Goal: Task Accomplishment & Management: Complete application form

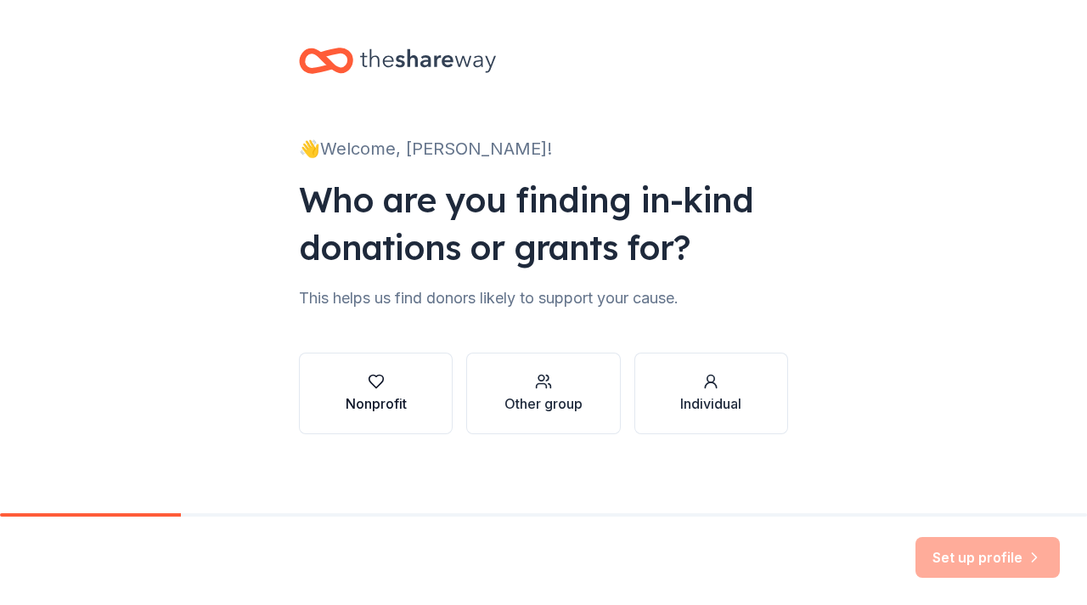
click at [391, 402] on div "Nonprofit" at bounding box center [376, 403] width 61 height 20
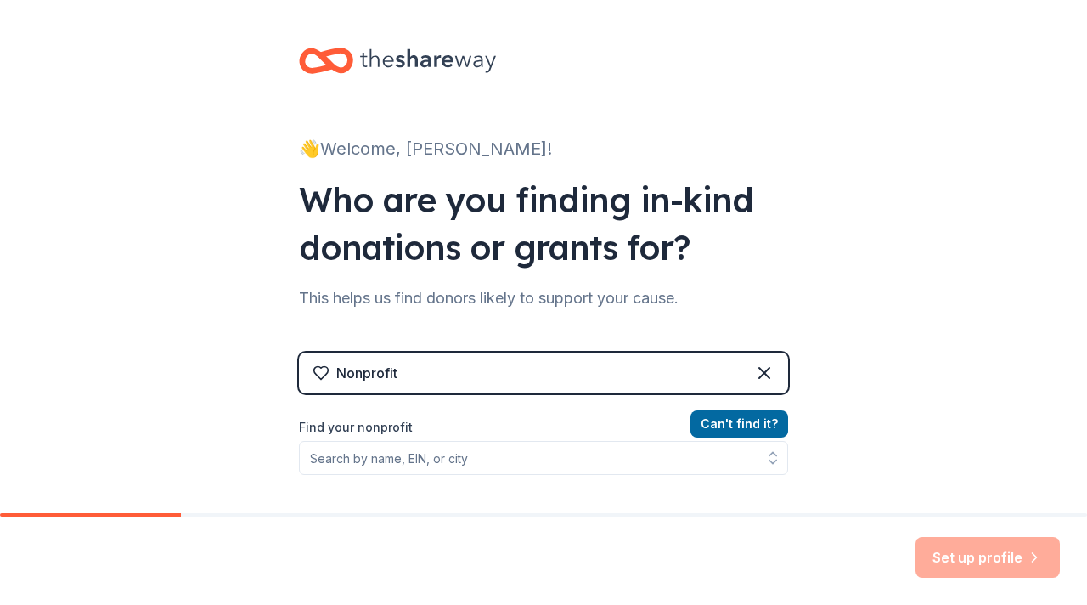
click at [491, 374] on div "Nonprofit" at bounding box center [543, 373] width 489 height 41
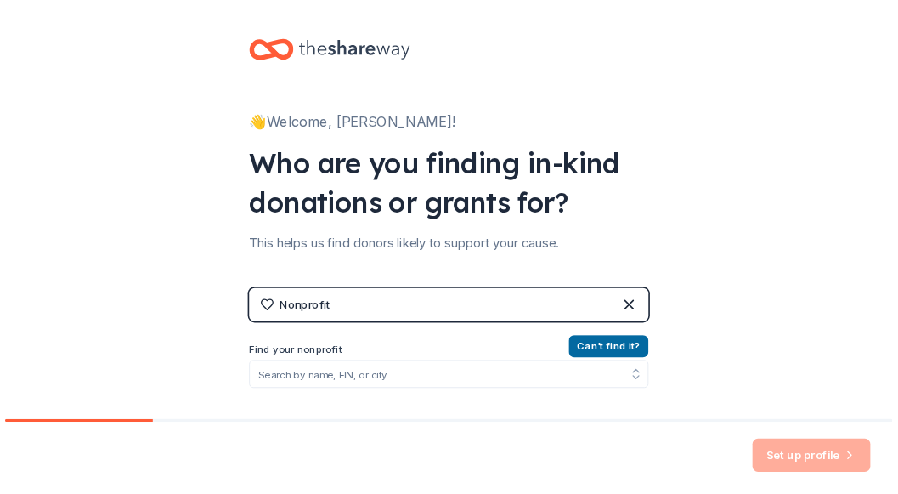
scroll to position [213, 0]
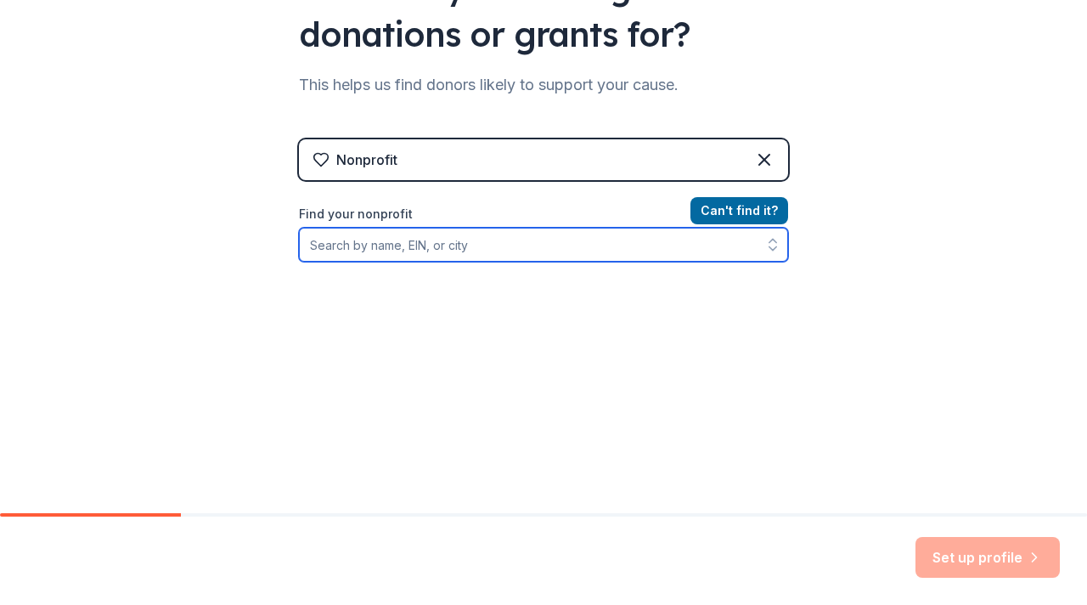
click at [776, 246] on icon "button" at bounding box center [773, 244] width 17 height 17
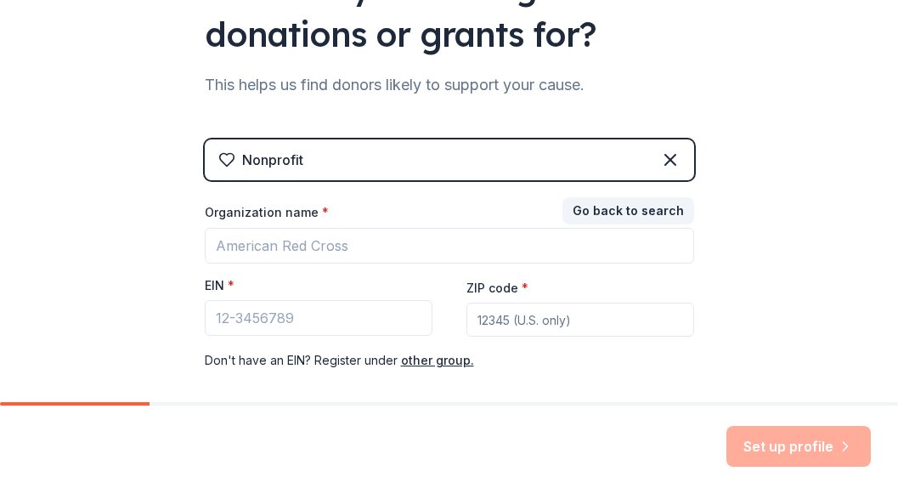
click at [266, 283] on div "EIN *" at bounding box center [319, 289] width 228 height 24
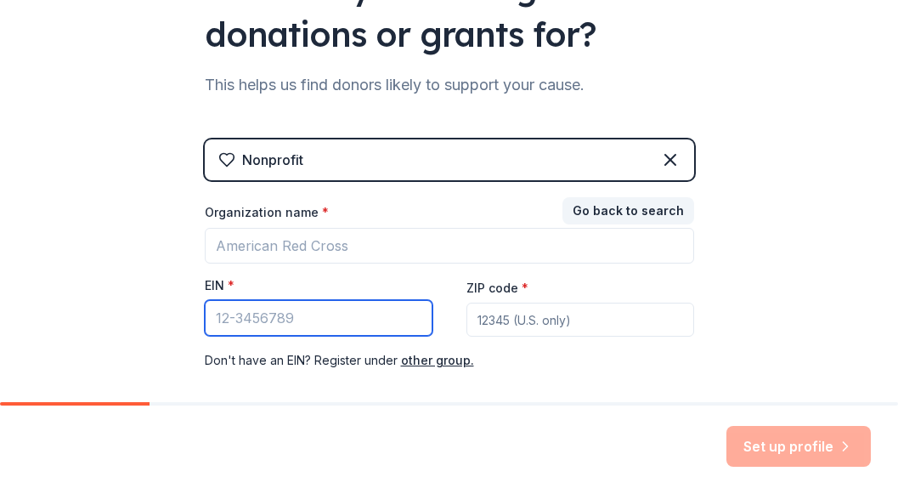
click at [249, 311] on input "EIN *" at bounding box center [319, 318] width 228 height 36
paste input "26-0236431"
type input "26-0236431"
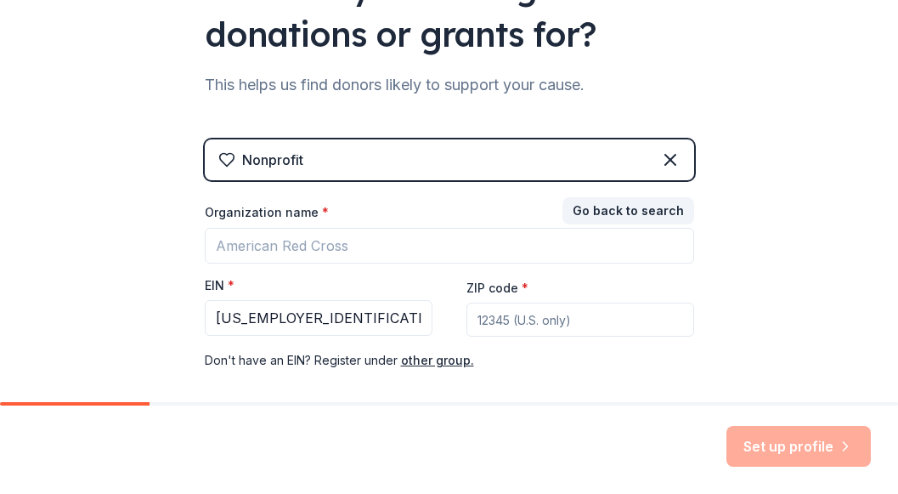
click at [511, 325] on input "ZIP code *" at bounding box center [580, 319] width 228 height 34
type input "33026"
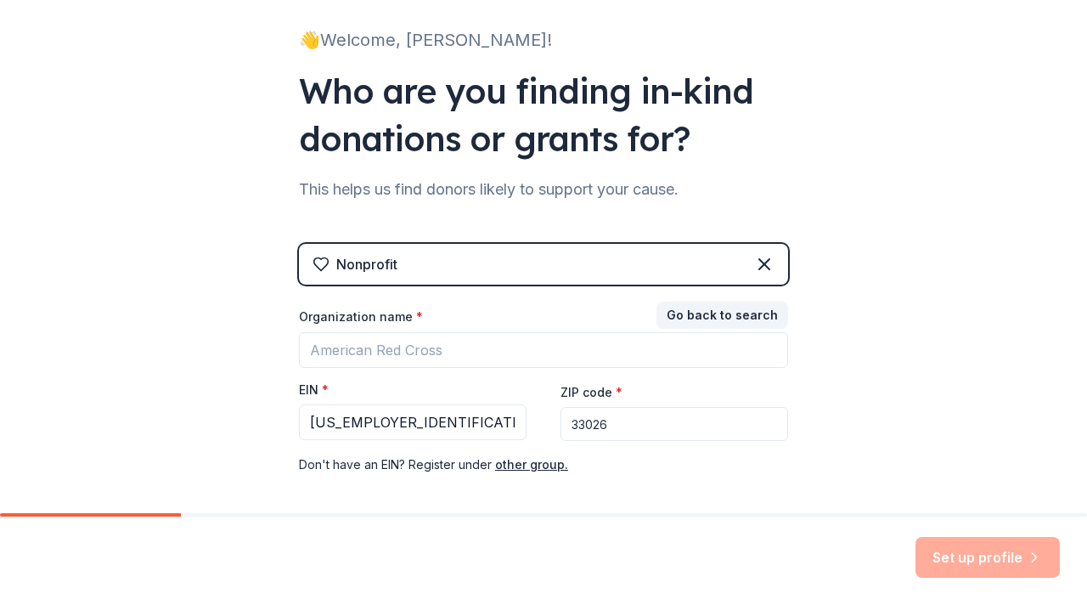
scroll to position [105, 0]
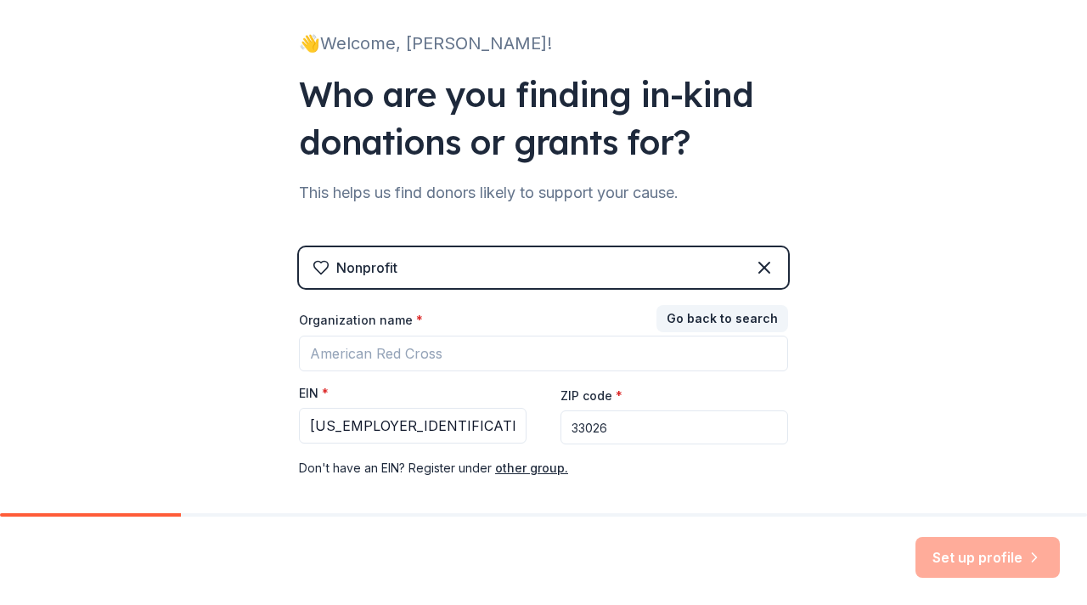
click at [917, 387] on div "👋 Welcome, Miriam! Who are you finding in-kind donations or grants for? This he…" at bounding box center [543, 244] width 1087 height 699
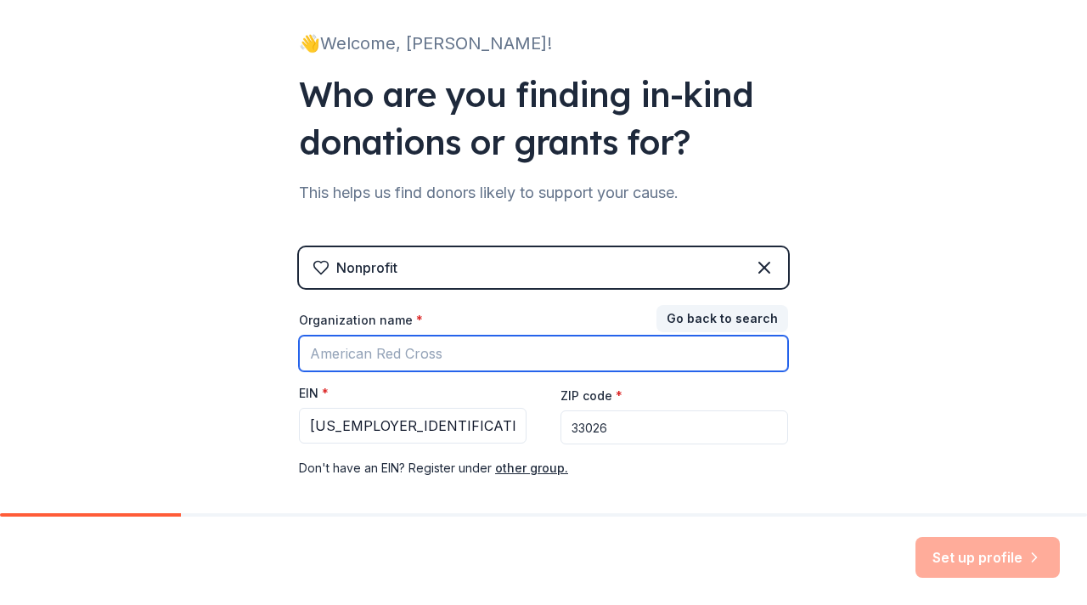
click at [398, 347] on input "Organization name *" at bounding box center [543, 354] width 489 height 36
type input "Learn to Cope"
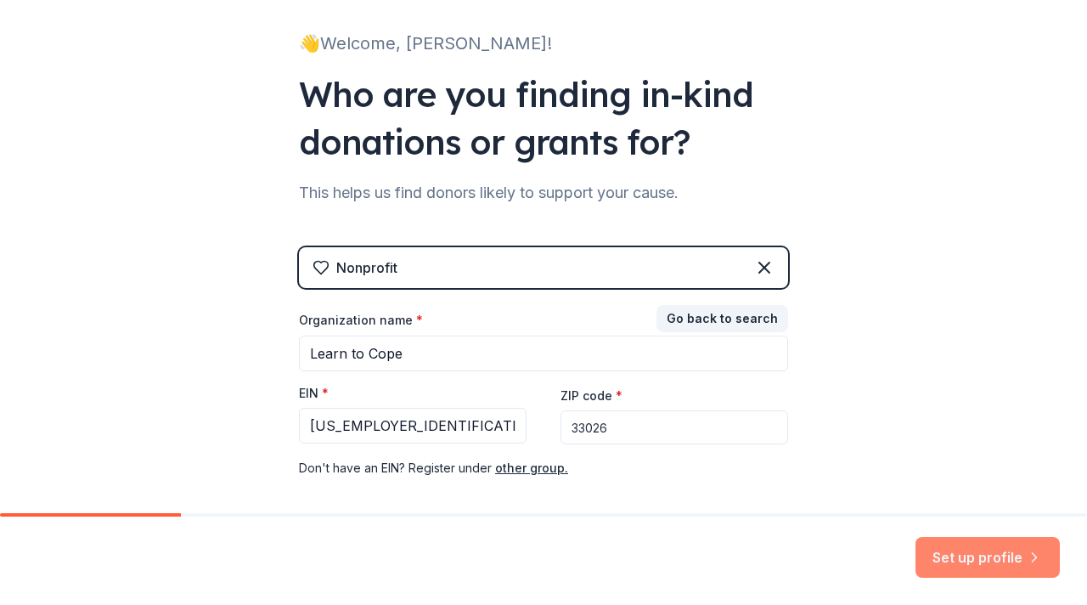
click at [969, 556] on button "Set up profile" at bounding box center [988, 557] width 144 height 41
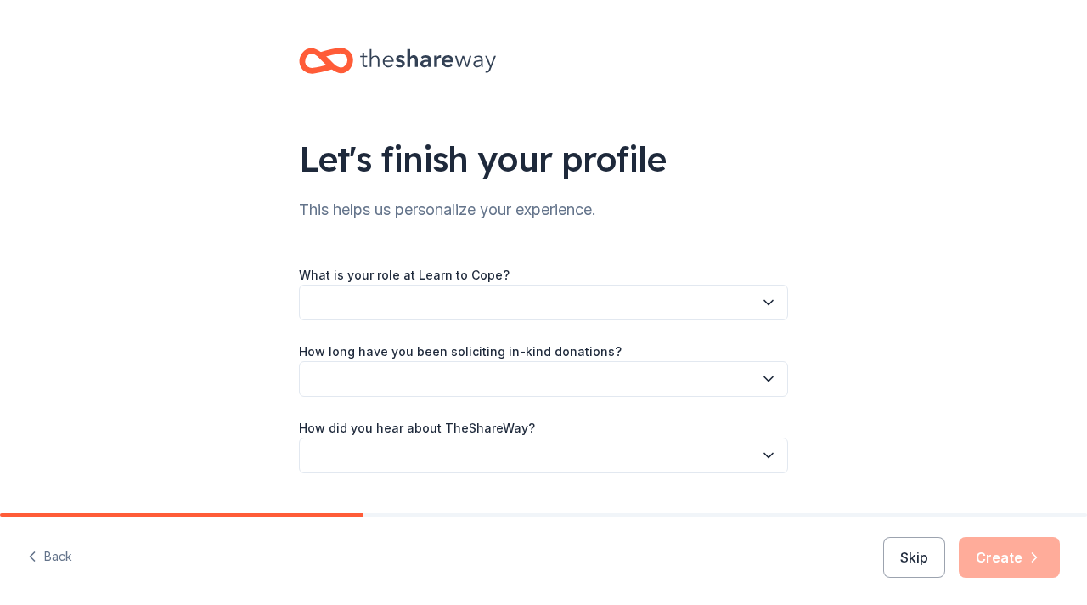
click at [771, 304] on icon "button" at bounding box center [768, 302] width 17 height 17
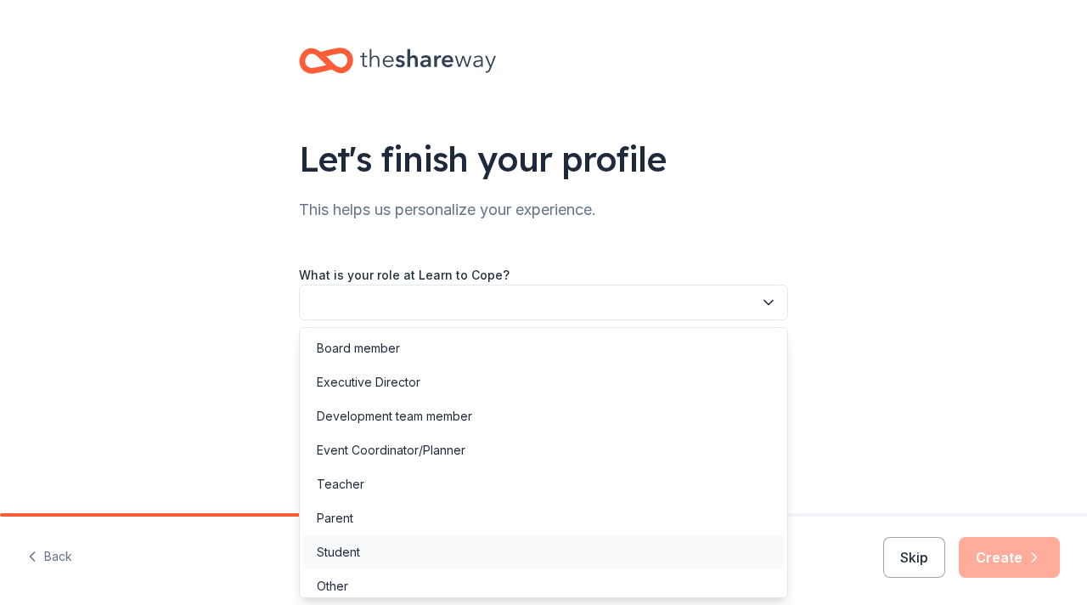
scroll to position [9, 0]
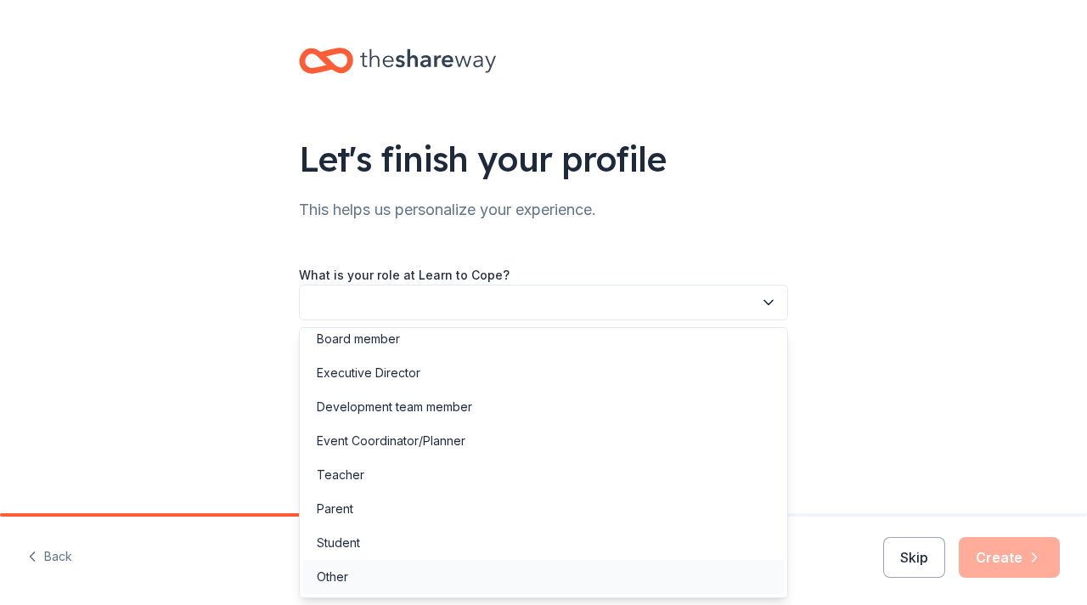
click at [336, 575] on div "Other" at bounding box center [332, 577] width 31 height 20
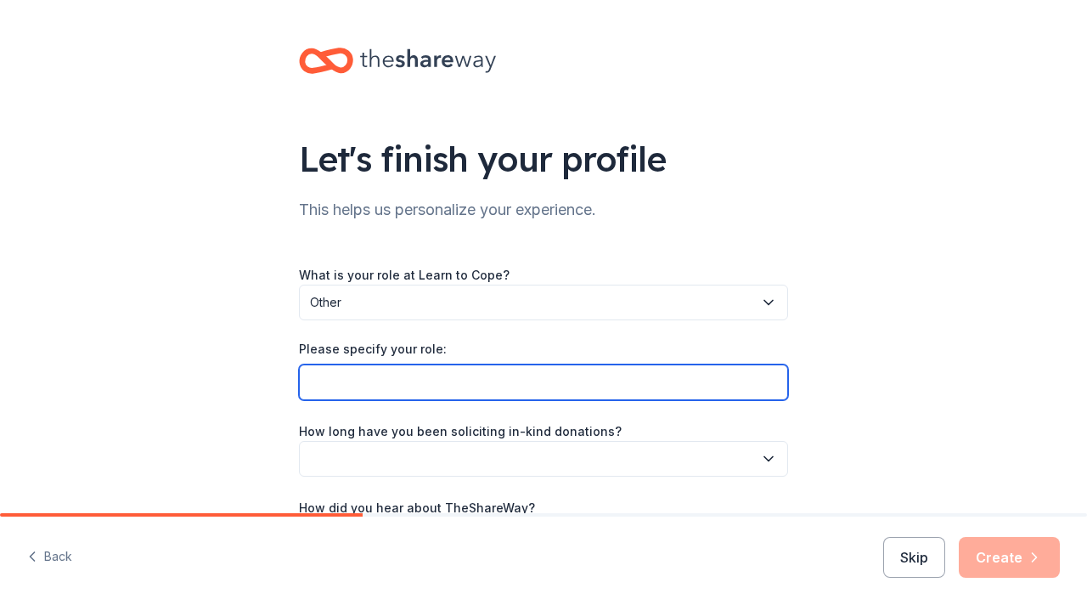
click at [356, 387] on input "Please specify your role:" at bounding box center [543, 382] width 489 height 36
type input "Volunteer/Facilitator"
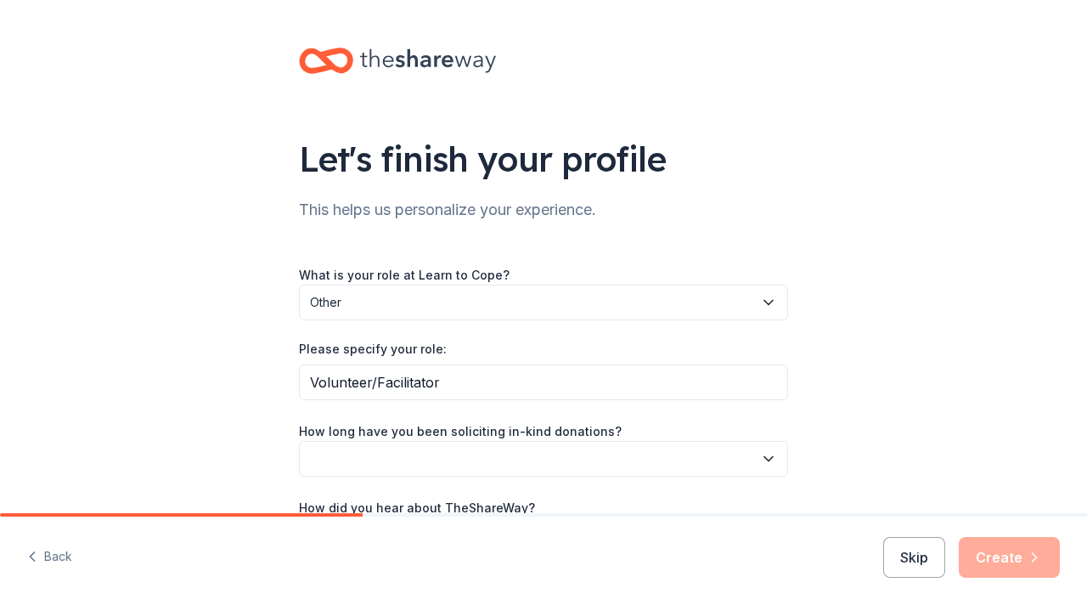
click at [772, 462] on icon "button" at bounding box center [768, 458] width 17 height 17
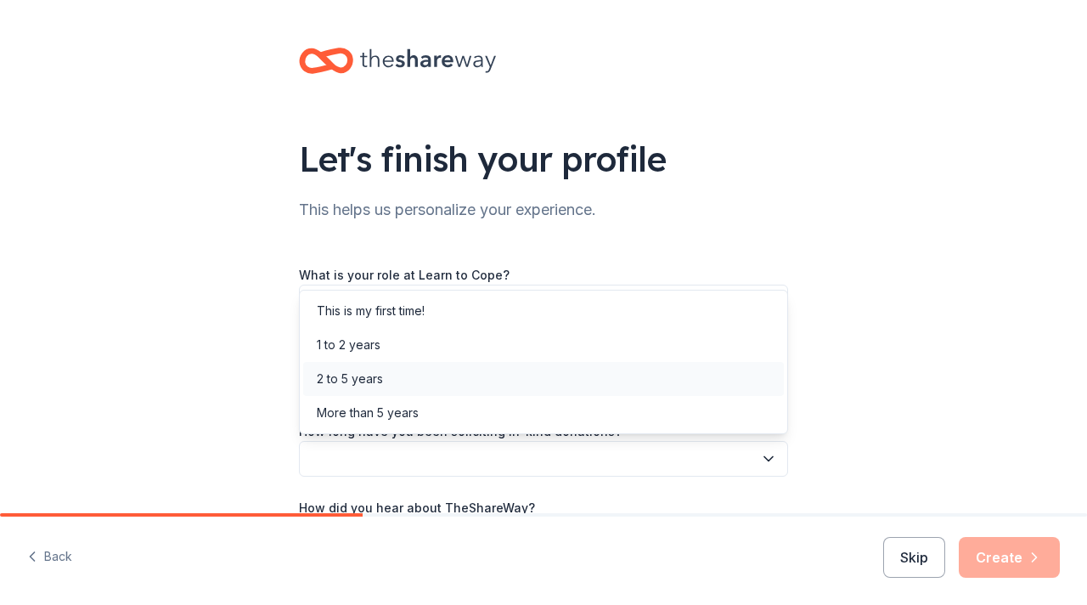
click at [374, 381] on div "2 to 5 years" at bounding box center [350, 379] width 66 height 20
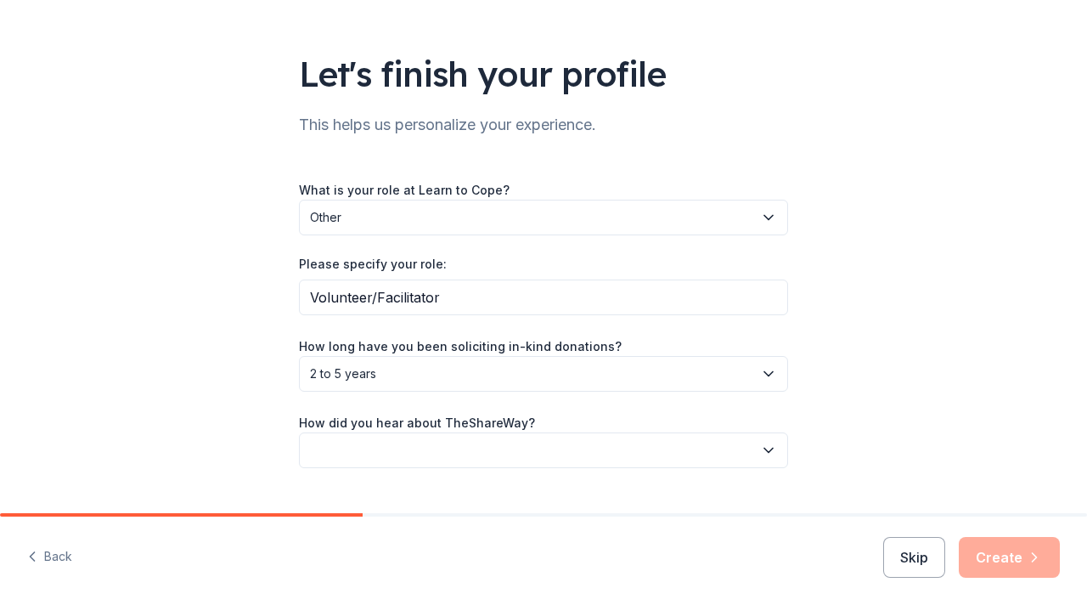
scroll to position [121, 0]
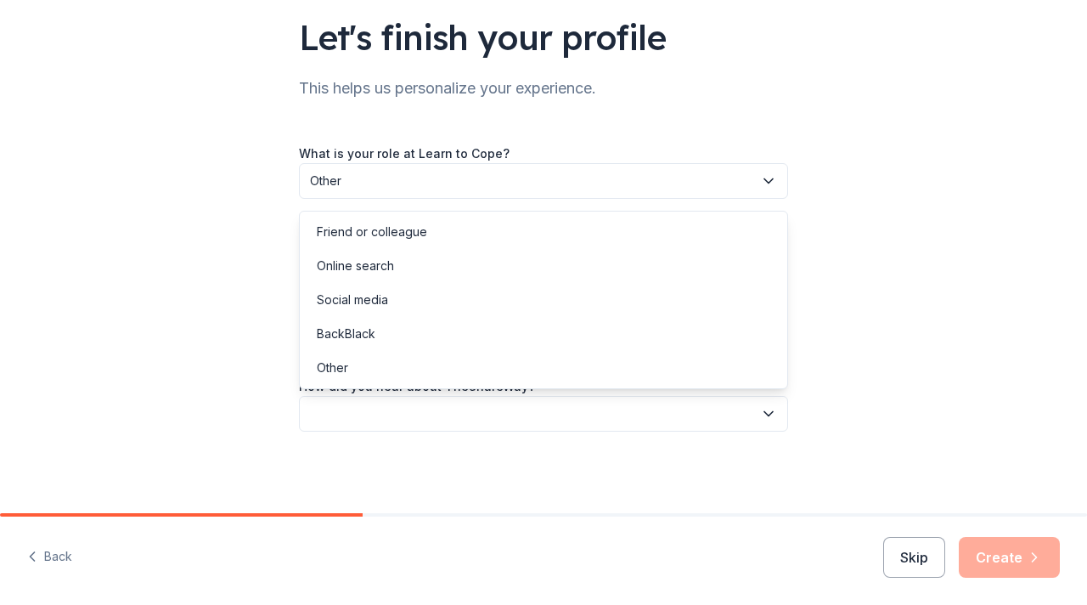
click at [770, 411] on icon "button" at bounding box center [768, 413] width 17 height 17
click at [370, 224] on div "Friend or colleague" at bounding box center [372, 232] width 110 height 20
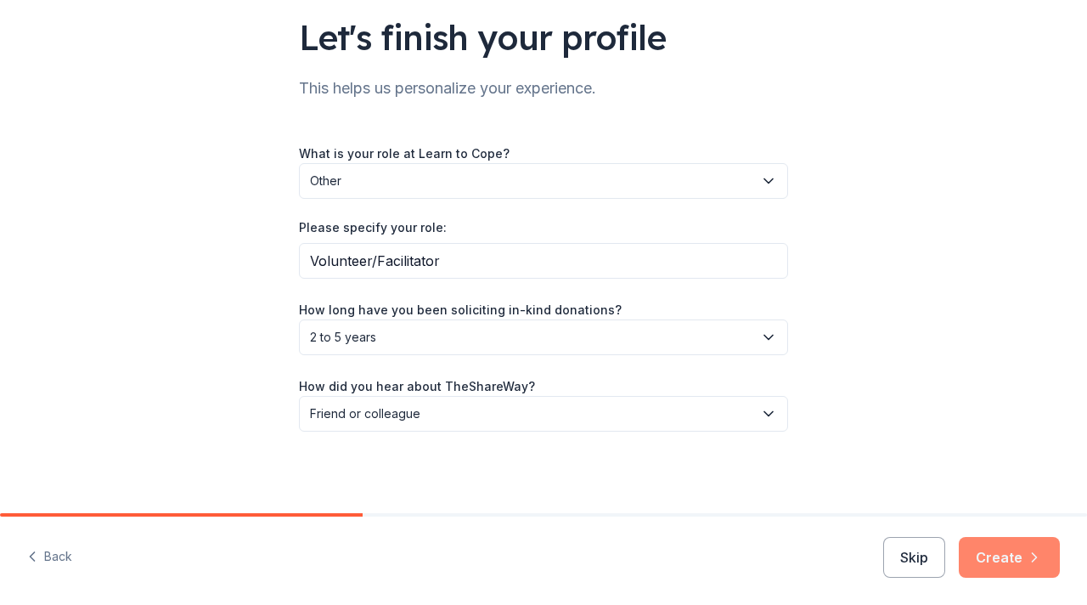
click at [1009, 559] on button "Create" at bounding box center [1009, 557] width 101 height 41
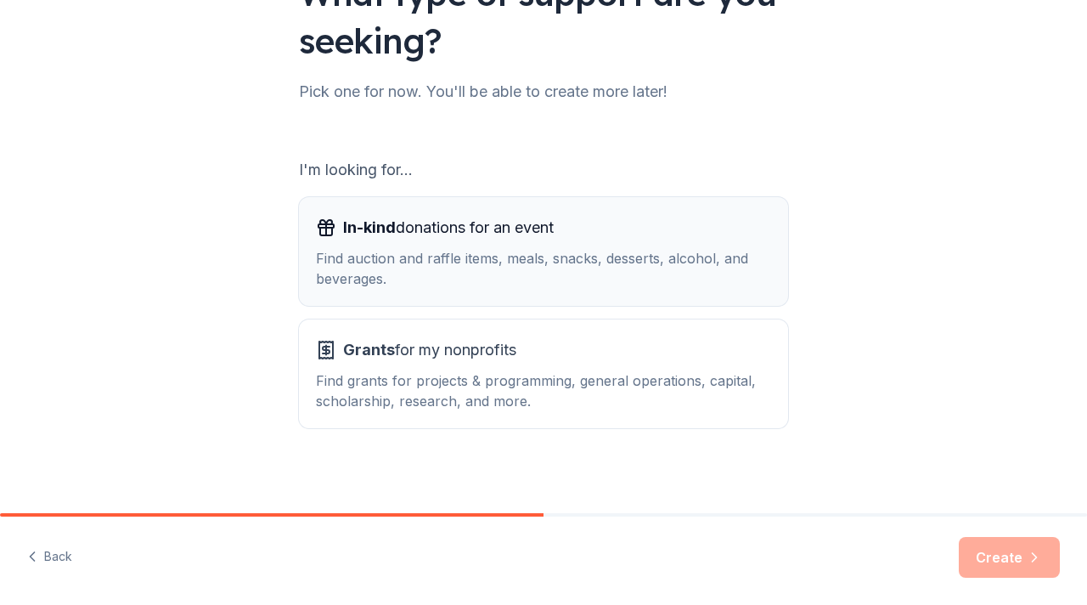
scroll to position [172, 0]
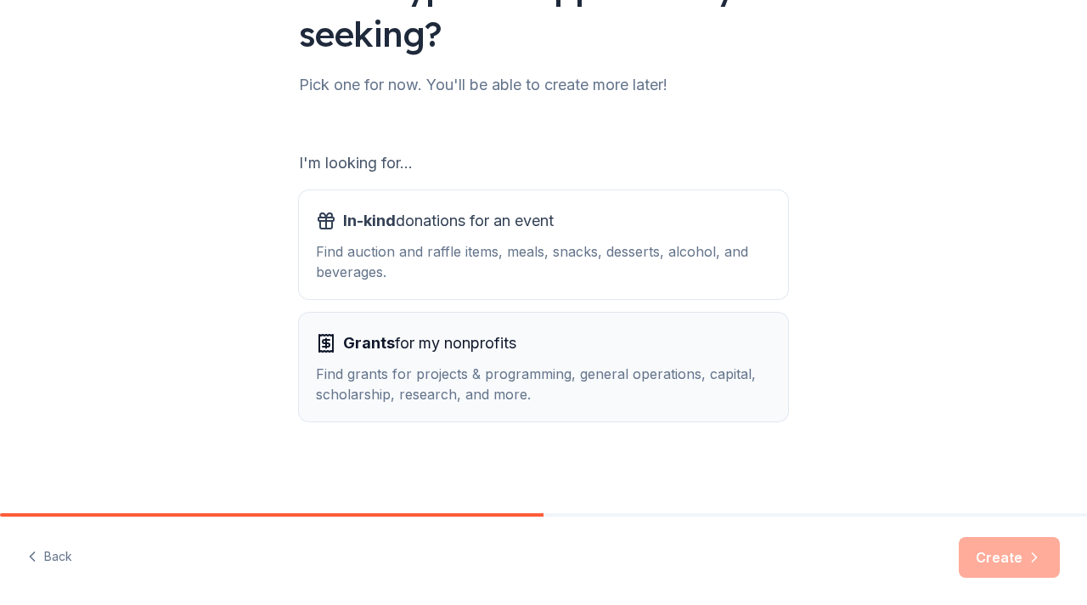
click at [470, 376] on div "Find grants for projects & programming, general operations, capital, scholarshi…" at bounding box center [543, 384] width 455 height 41
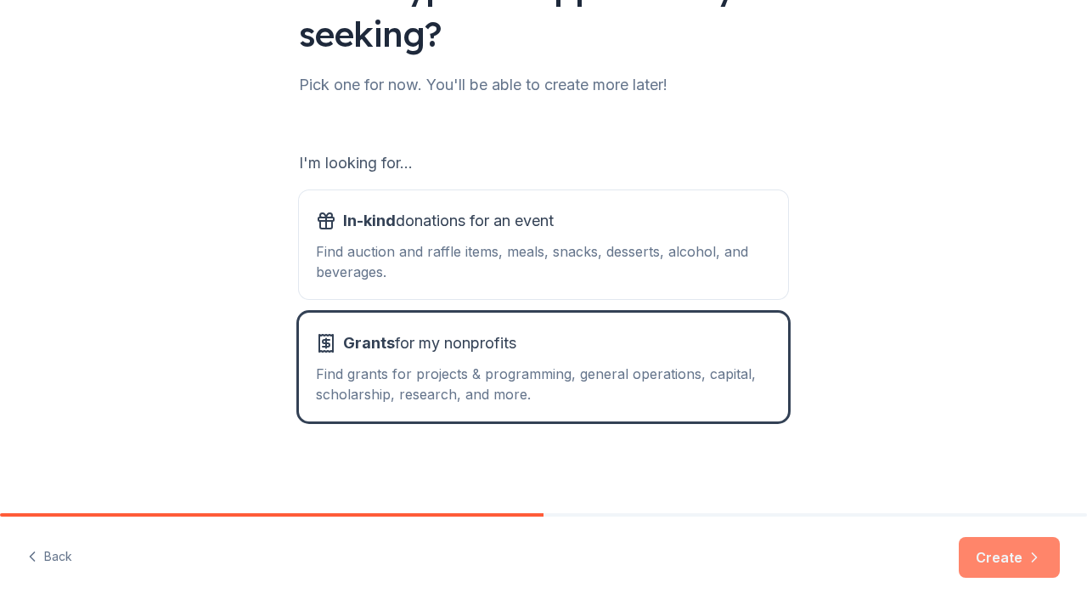
click at [997, 567] on button "Create" at bounding box center [1009, 557] width 101 height 41
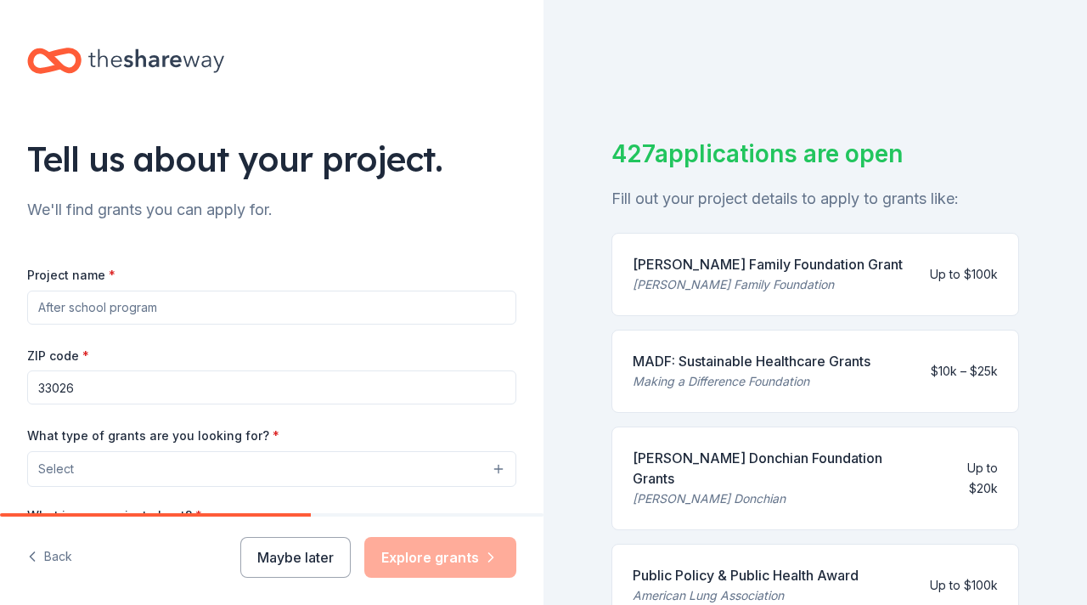
click at [190, 309] on input "Project name *" at bounding box center [271, 308] width 489 height 34
click at [158, 307] on input "Project name *" at bounding box center [271, 308] width 489 height 34
type input "Grandparents raising grandchildren"
click at [128, 470] on button "Select" at bounding box center [271, 469] width 489 height 36
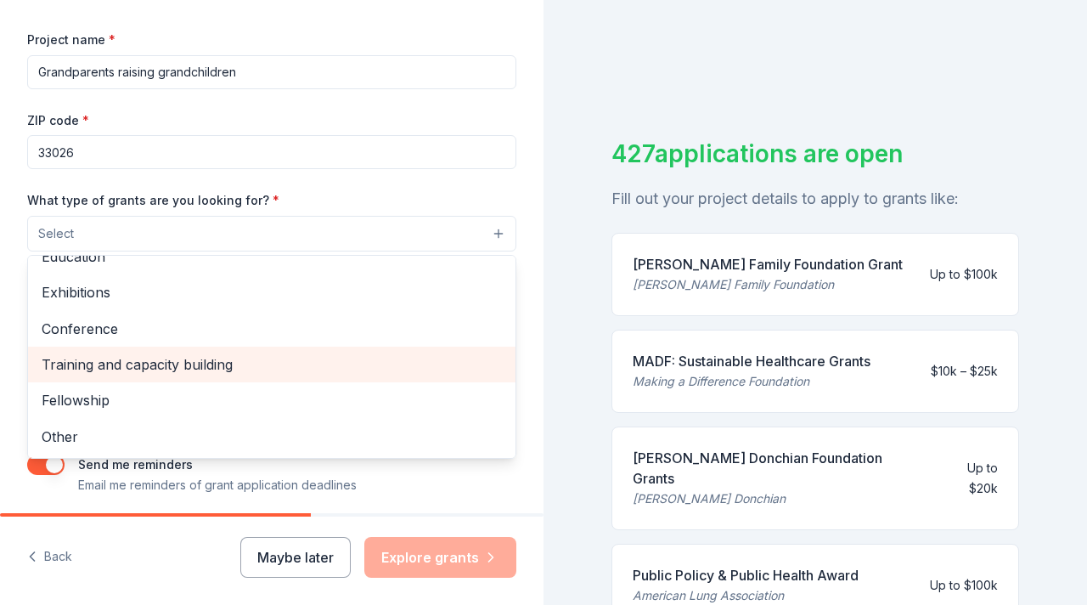
scroll to position [241, 0]
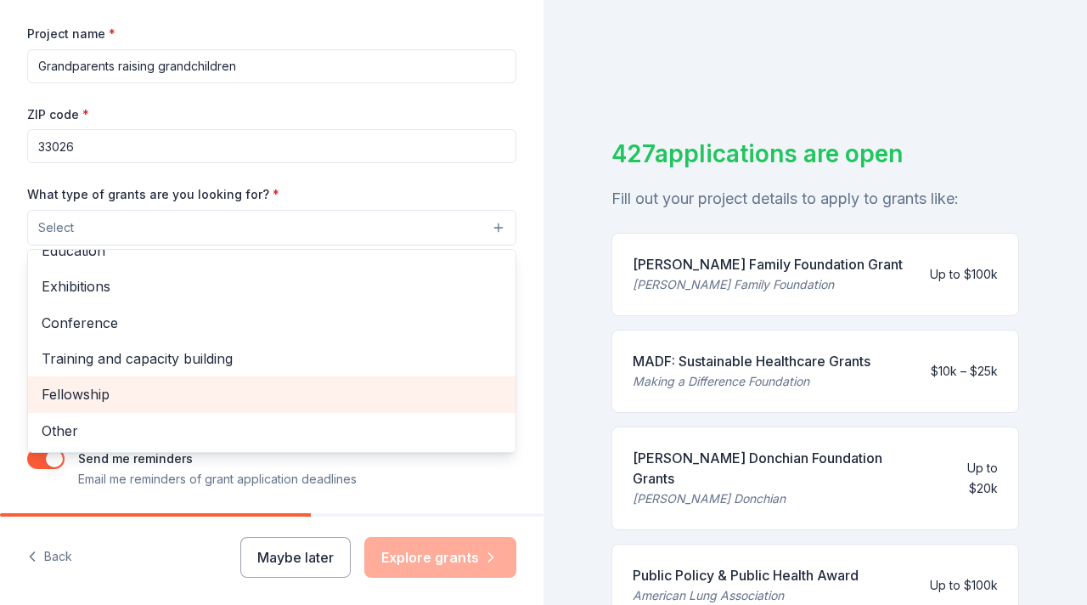
click at [169, 395] on span "Fellowship" at bounding box center [272, 394] width 460 height 22
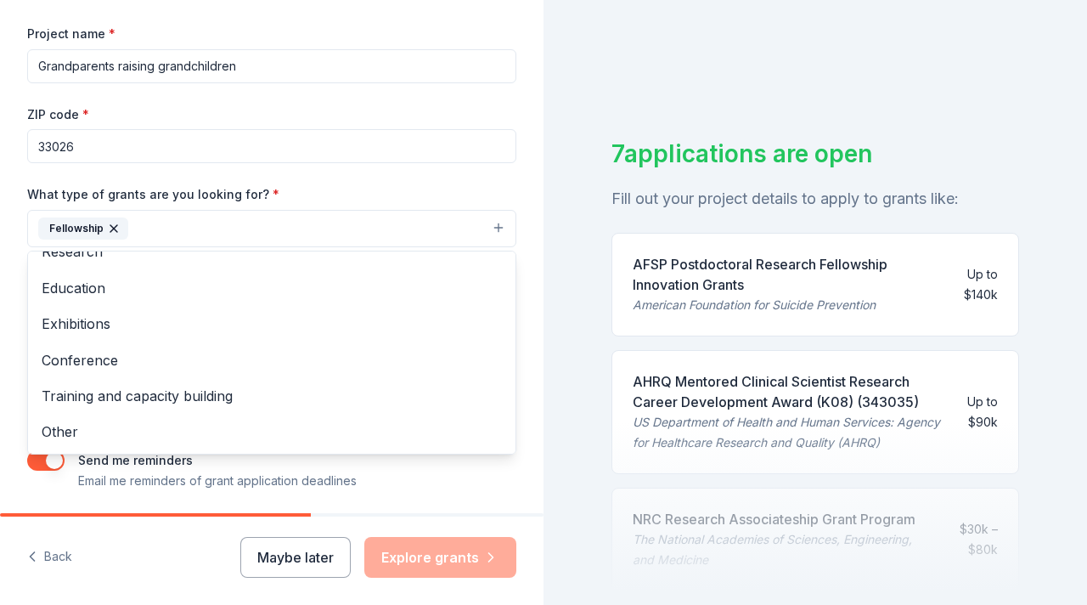
click at [497, 231] on button "Fellowship" at bounding box center [271, 228] width 489 height 37
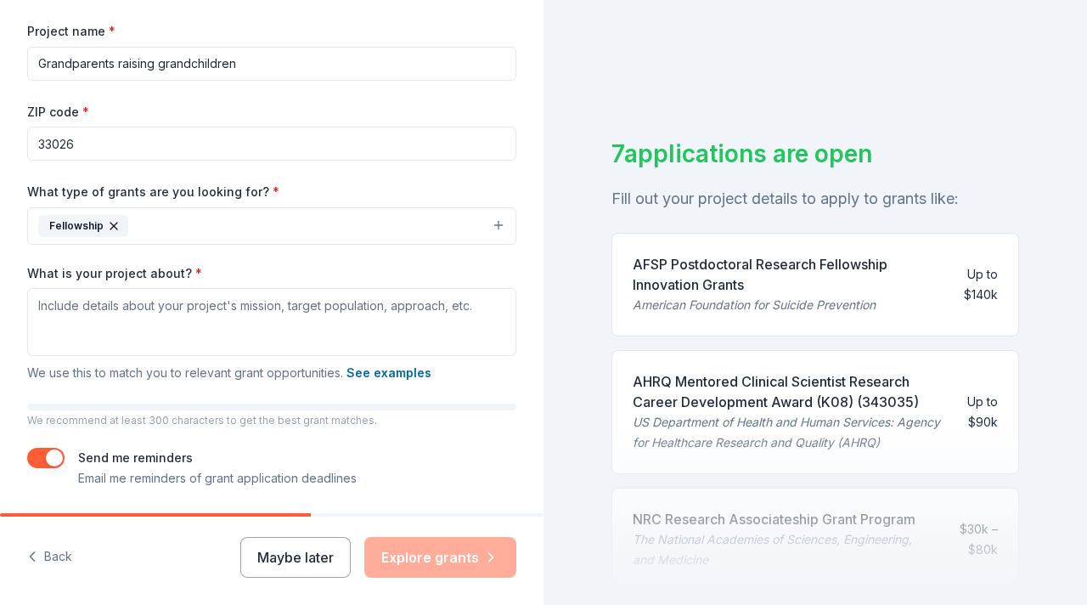
scroll to position [246, 0]
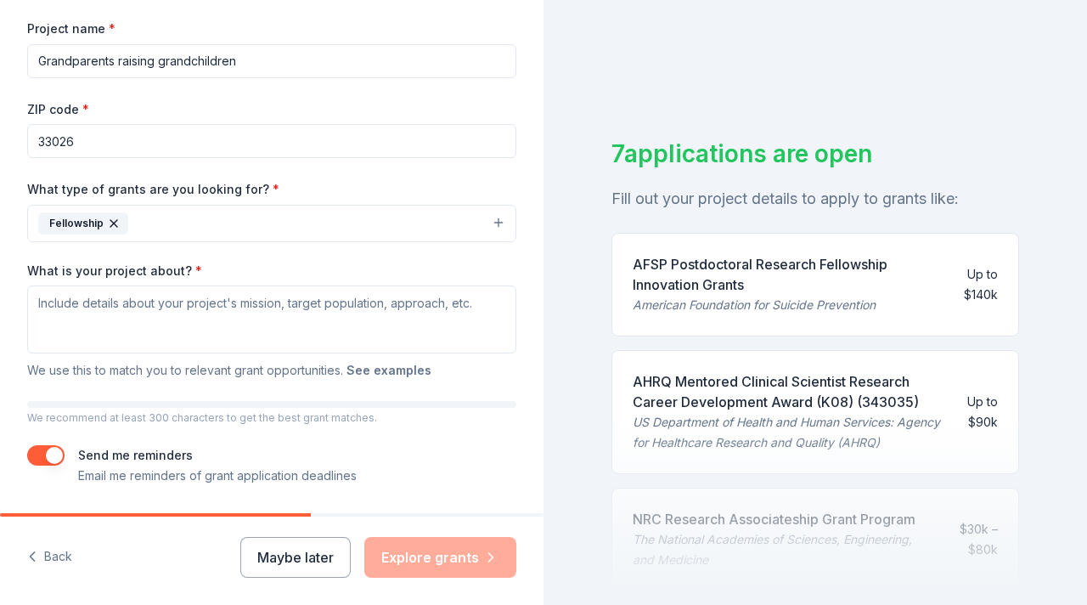
click at [388, 370] on button "See examples" at bounding box center [389, 370] width 85 height 20
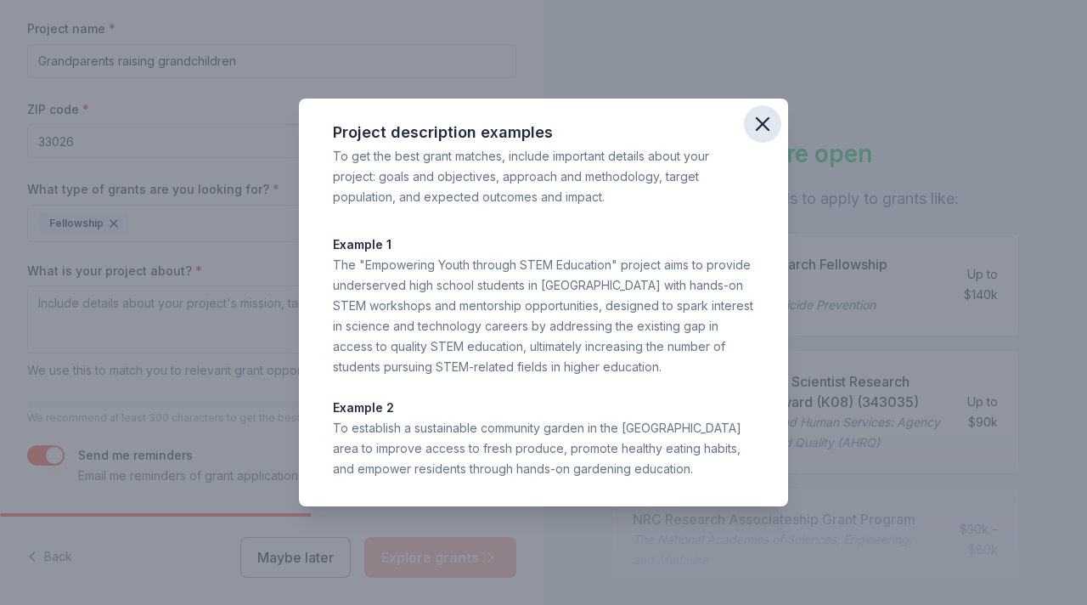
click at [767, 122] on icon "button" at bounding box center [763, 124] width 24 height 24
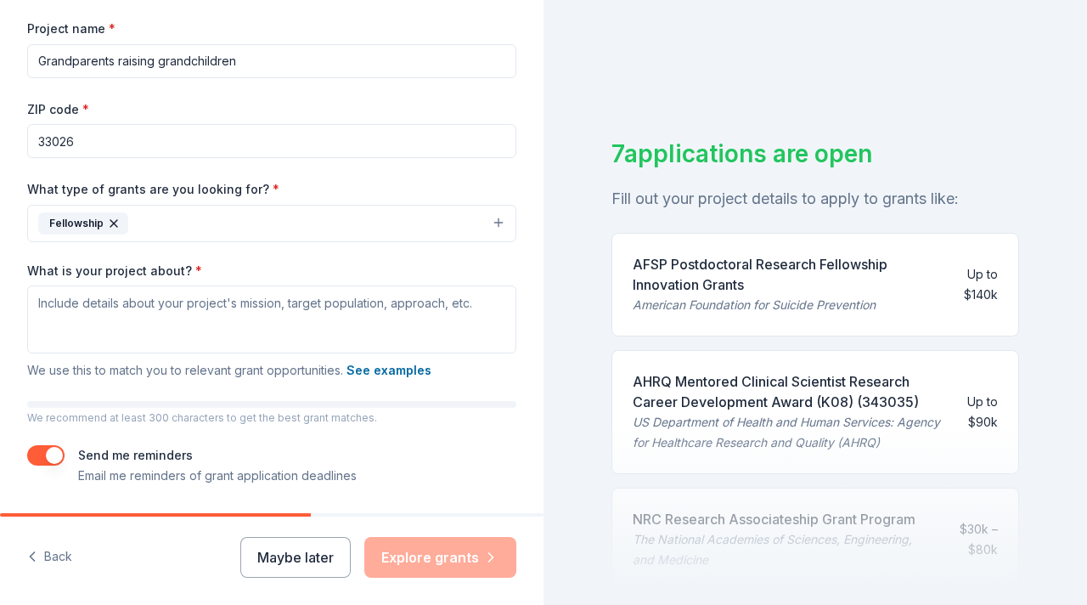
click at [497, 223] on button "Fellowship" at bounding box center [271, 223] width 489 height 37
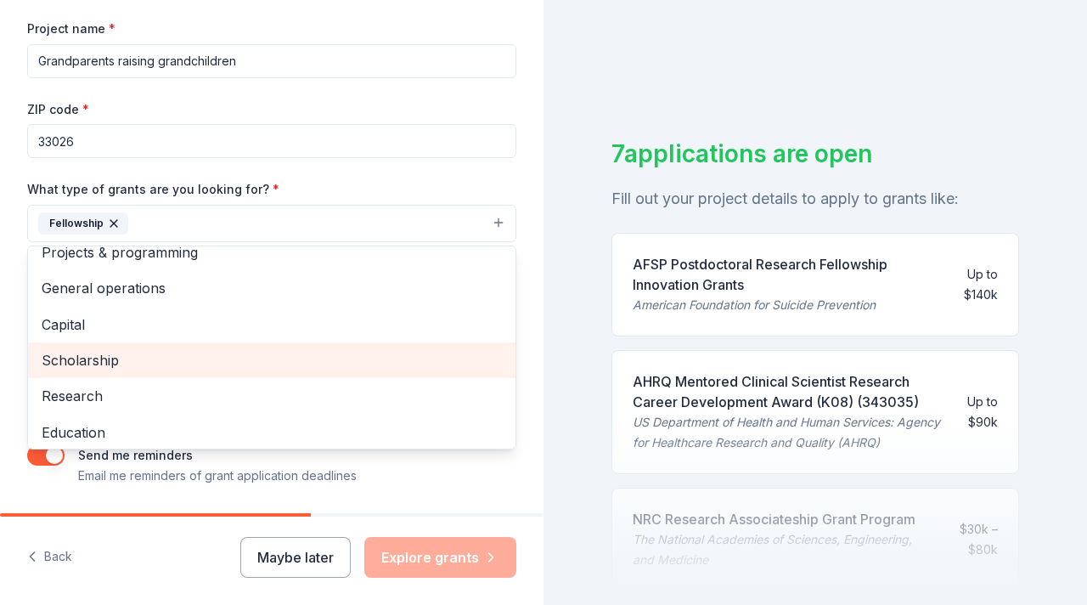
scroll to position [0, 0]
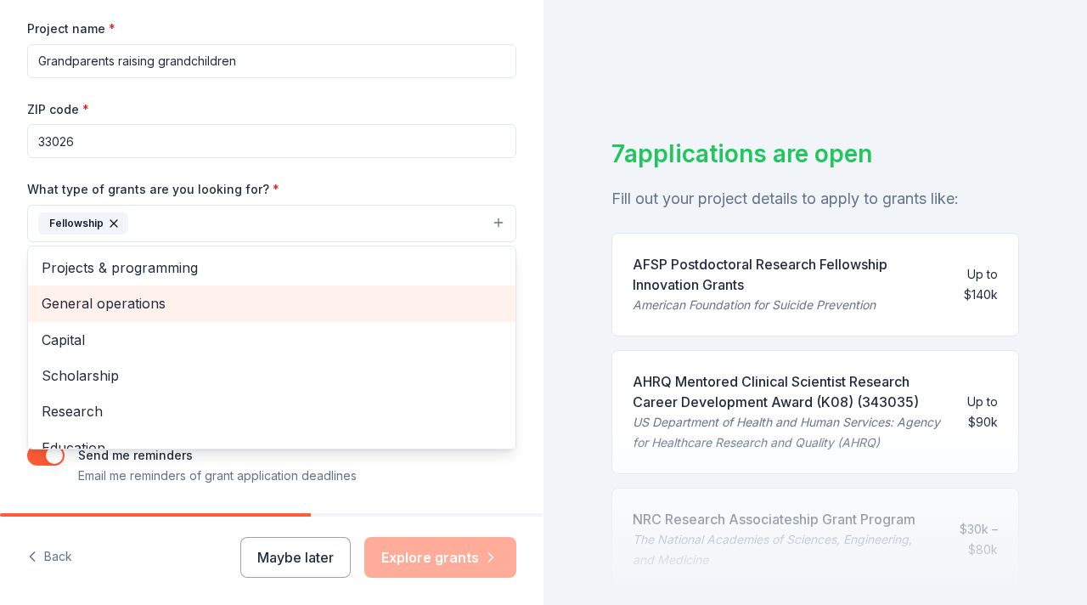
click at [151, 302] on span "General operations" at bounding box center [272, 303] width 460 height 22
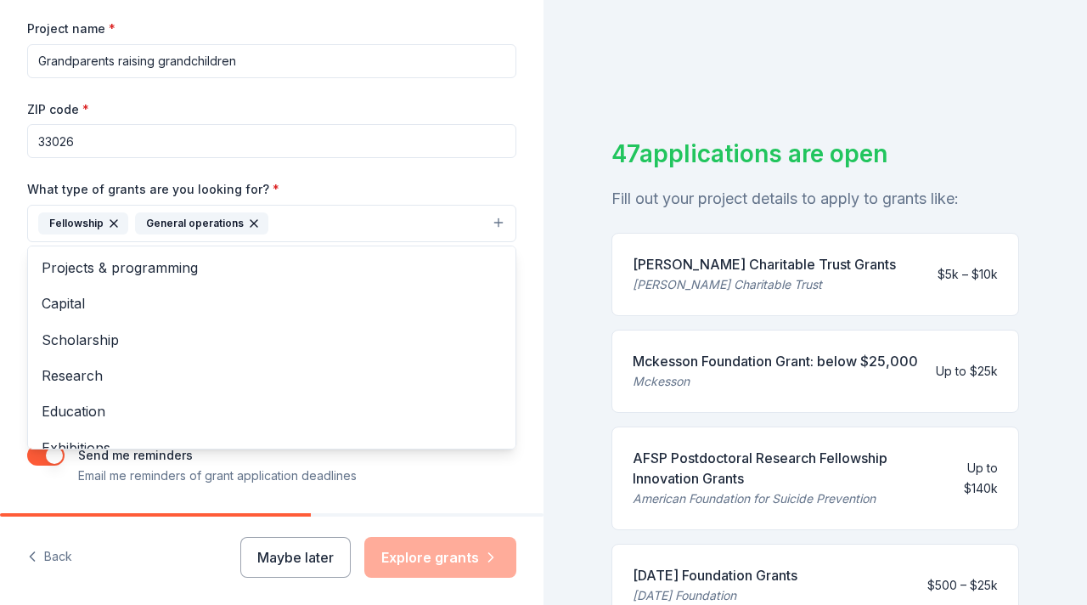
click at [406, 498] on div "Tell us about your project. We'll find grants you can apply for. Project name *…" at bounding box center [272, 161] width 544 height 814
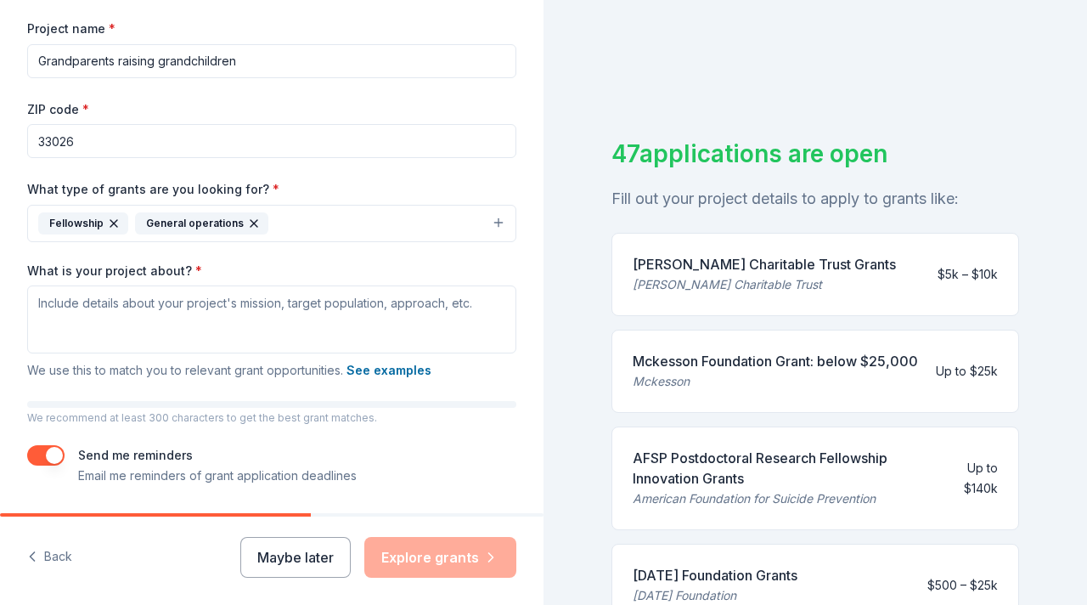
click at [500, 223] on button "Fellowship General operations" at bounding box center [271, 223] width 489 height 37
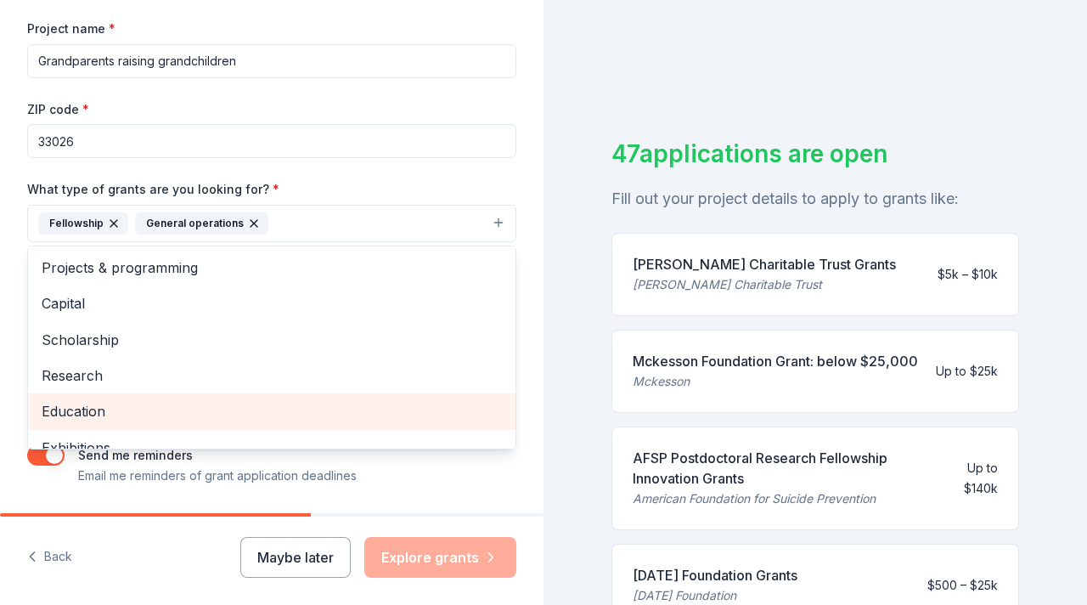
click at [99, 411] on span "Education" at bounding box center [272, 411] width 460 height 22
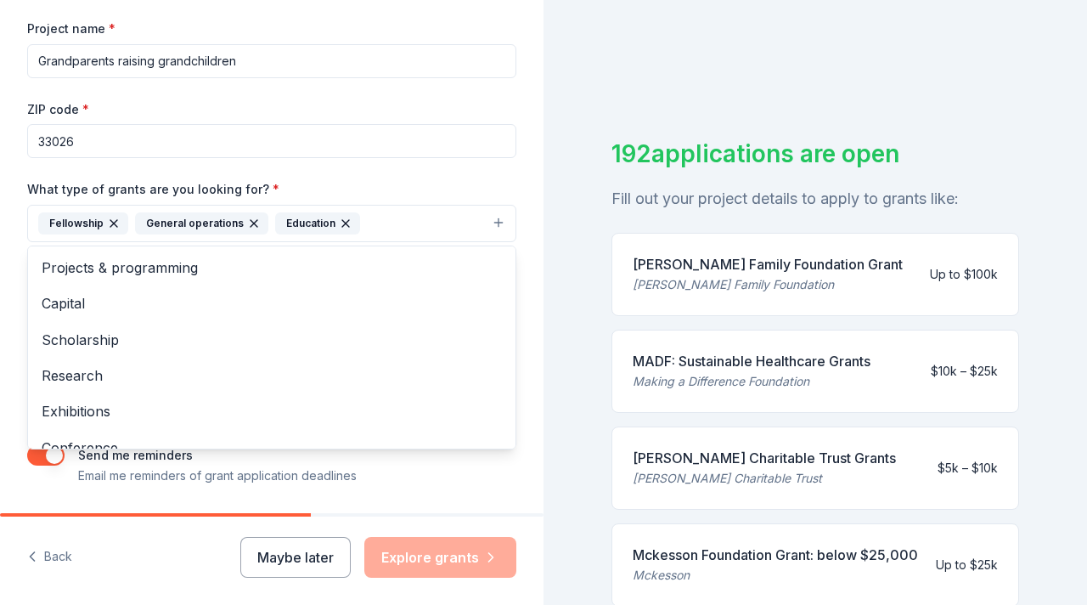
click at [448, 489] on div "Tell us about your project. We'll find grants you can apply for. Project name *…" at bounding box center [272, 161] width 544 height 814
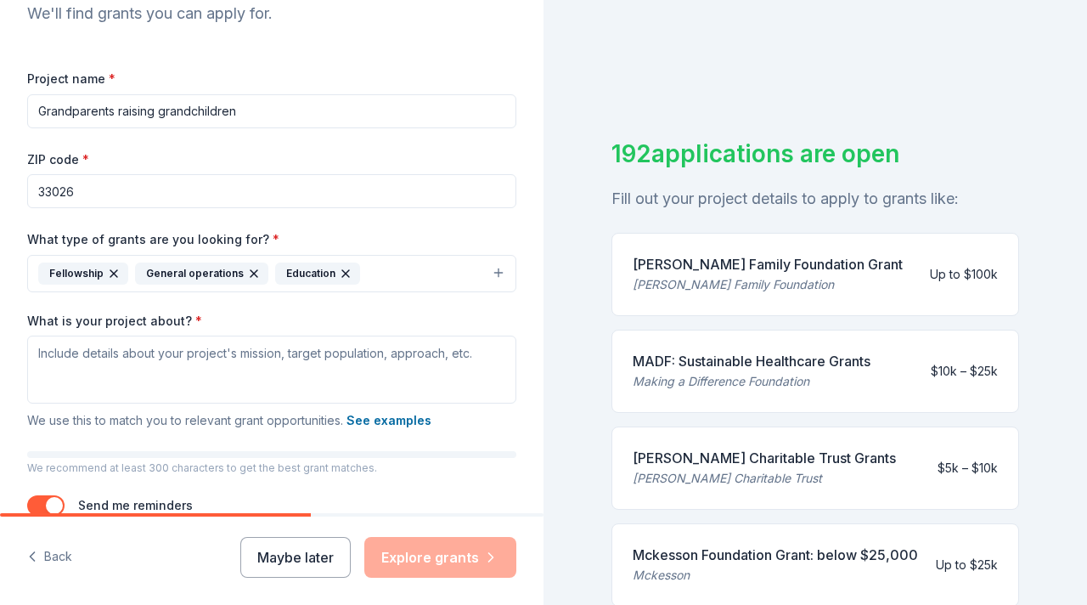
scroll to position [182, 0]
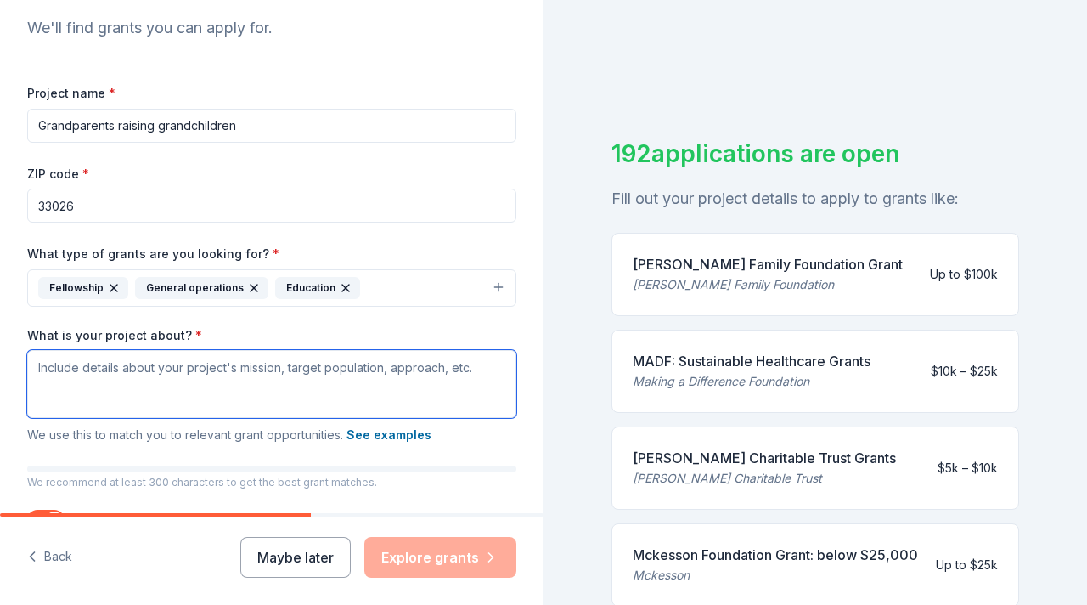
click at [54, 367] on textarea "What is your project about? *" at bounding box center [271, 384] width 489 height 68
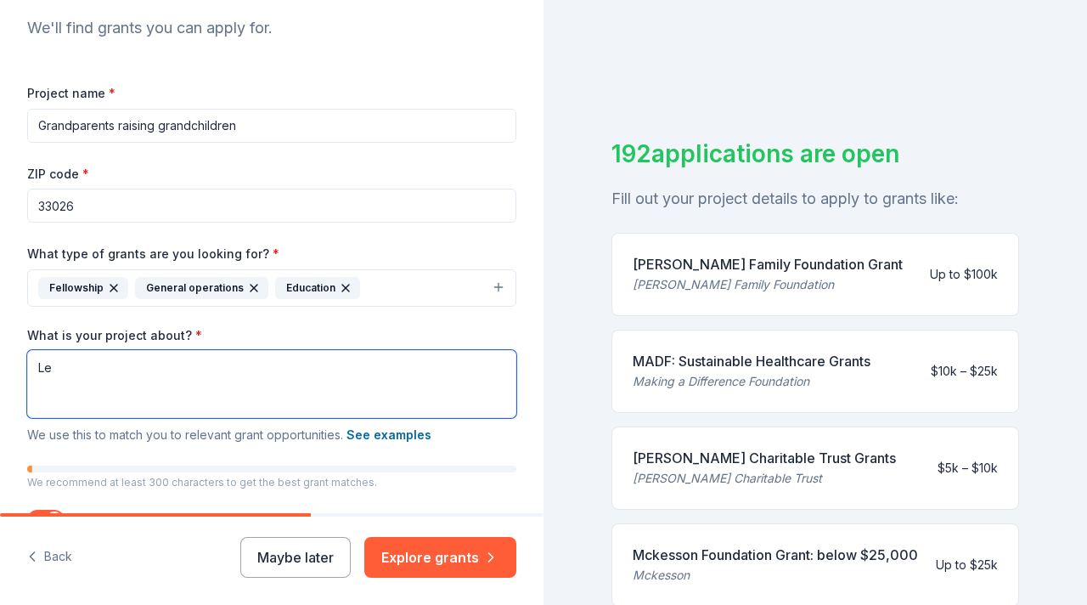
type textarea "L"
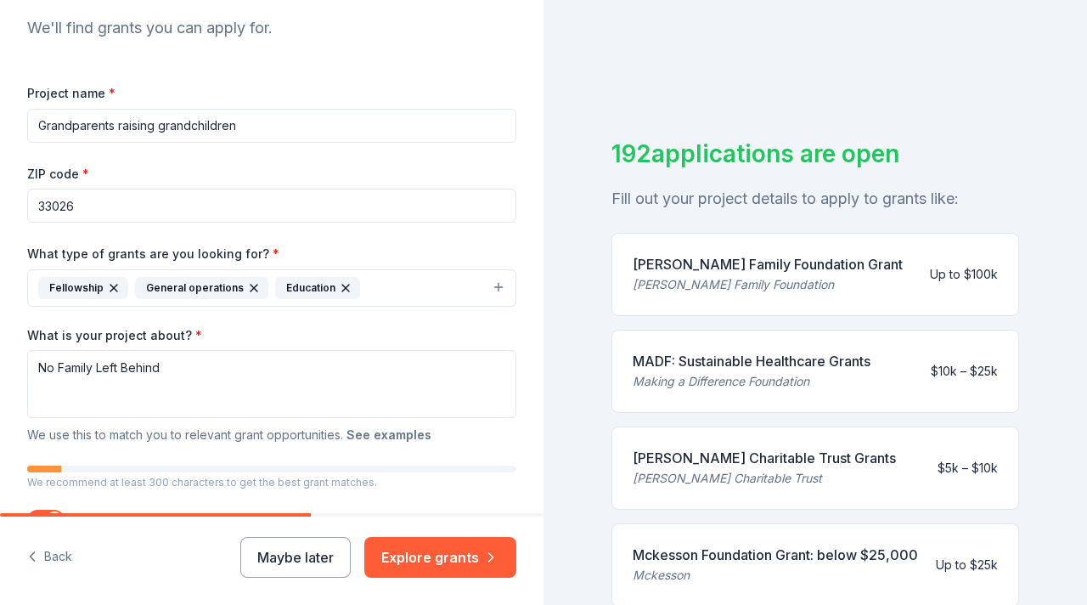
click at [390, 438] on button "See examples" at bounding box center [389, 435] width 85 height 20
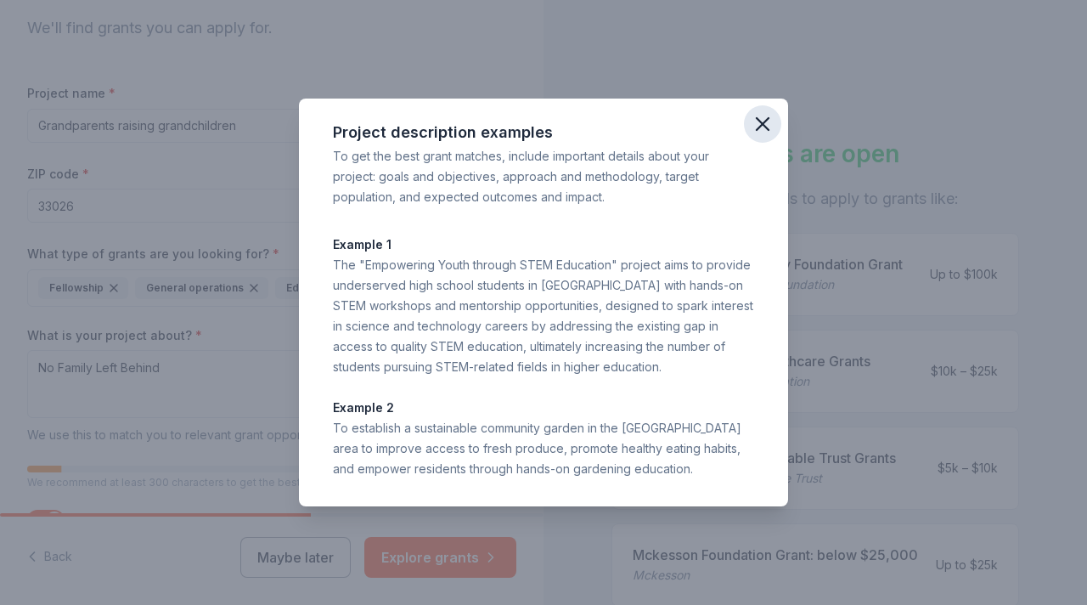
click at [760, 127] on icon "button" at bounding box center [763, 124] width 12 height 12
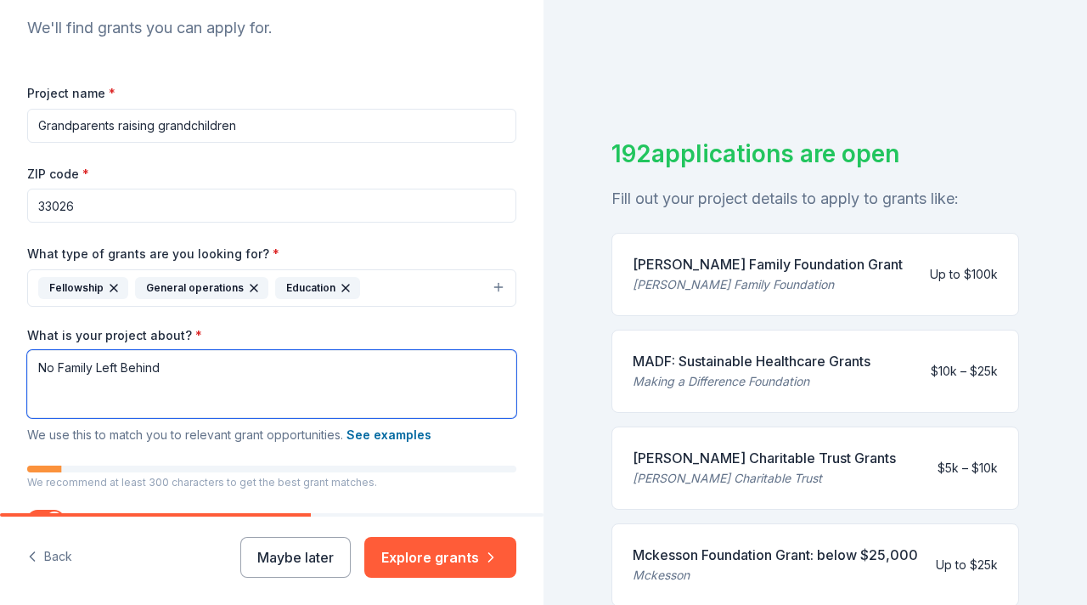
click at [37, 371] on textarea "No Family Left Behind" at bounding box center [271, 384] width 489 height 68
click at [193, 370] on textarea "The "No Family Left Behind" at bounding box center [271, 384] width 489 height 68
type textarea "The "No Family Left Behind""
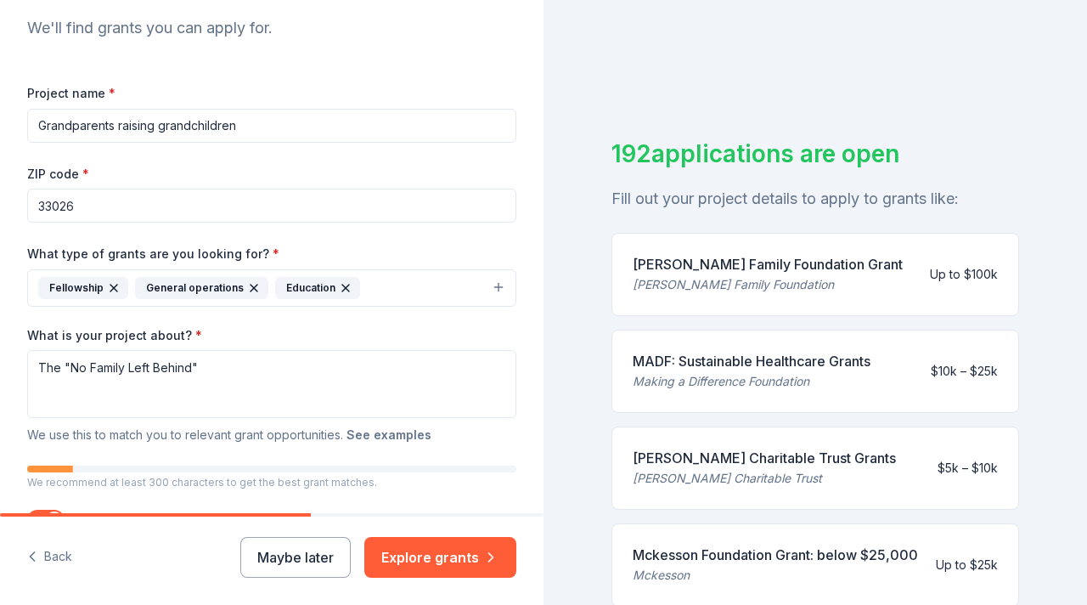
click at [404, 438] on button "See examples" at bounding box center [389, 435] width 85 height 20
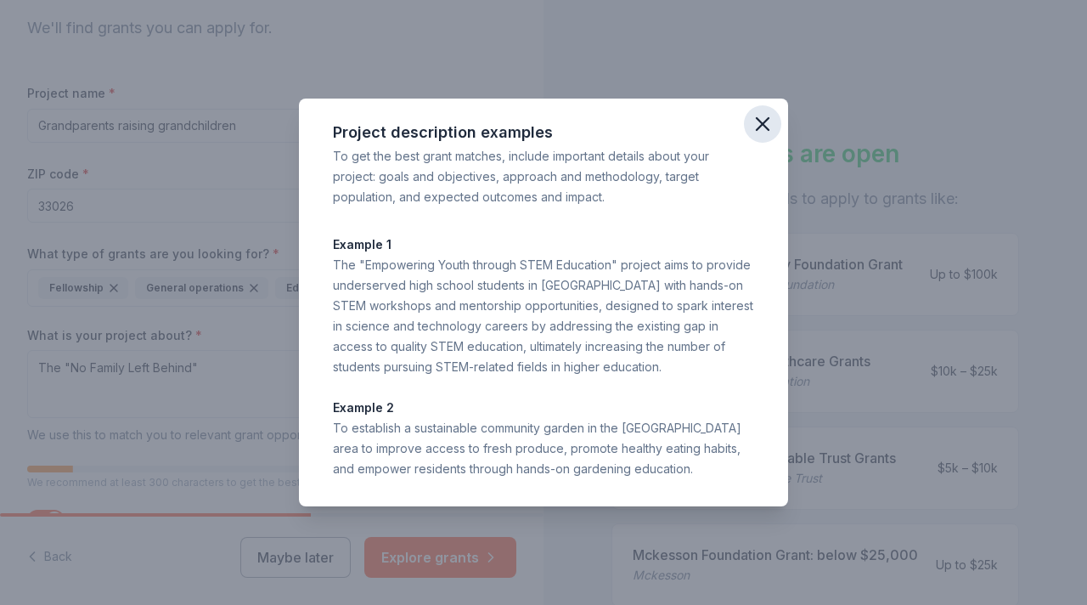
click at [773, 121] on icon "button" at bounding box center [763, 124] width 24 height 24
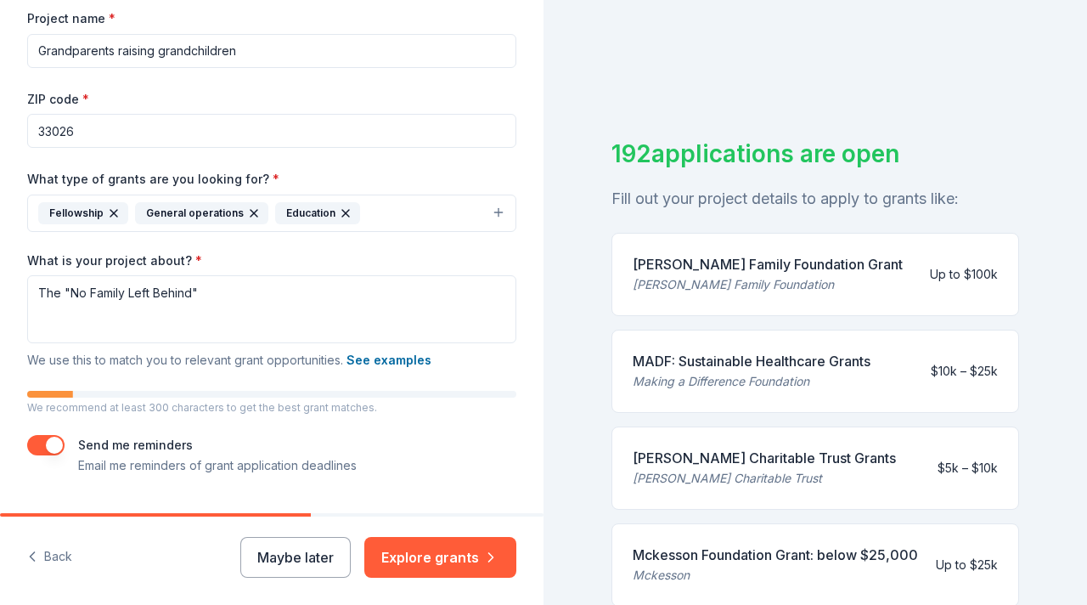
scroll to position [271, 0]
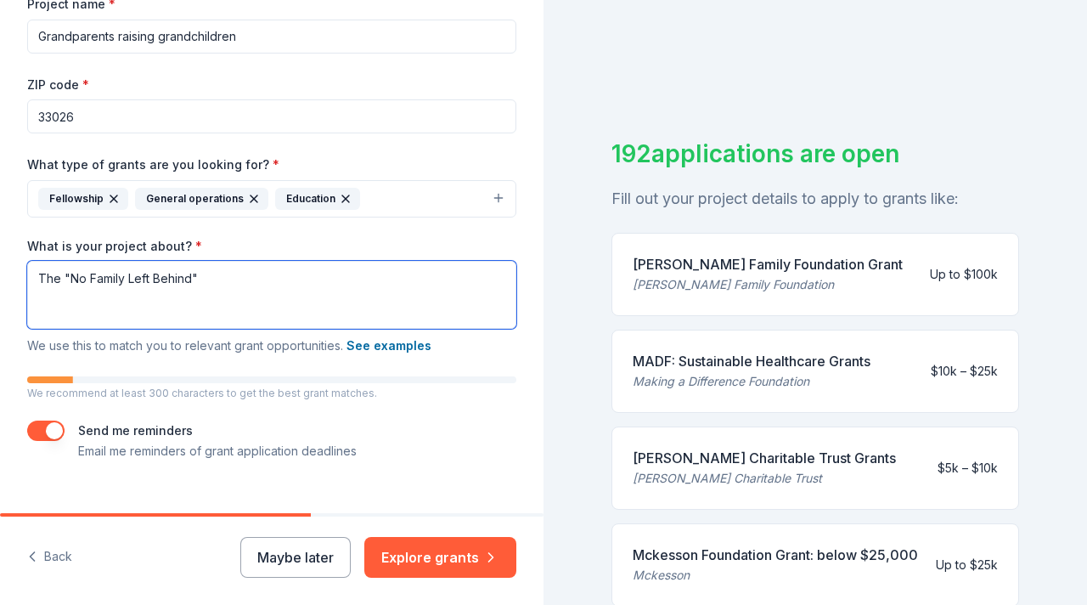
click at [42, 280] on textarea "The "No Family Left Behind"" at bounding box center [271, 295] width 489 height 68
drag, startPoint x: 211, startPoint y: 280, endPoint x: 30, endPoint y: 279, distance: 181.0
click at [30, 279] on textarea "The "No Family Left Behind"" at bounding box center [271, 295] width 489 height 68
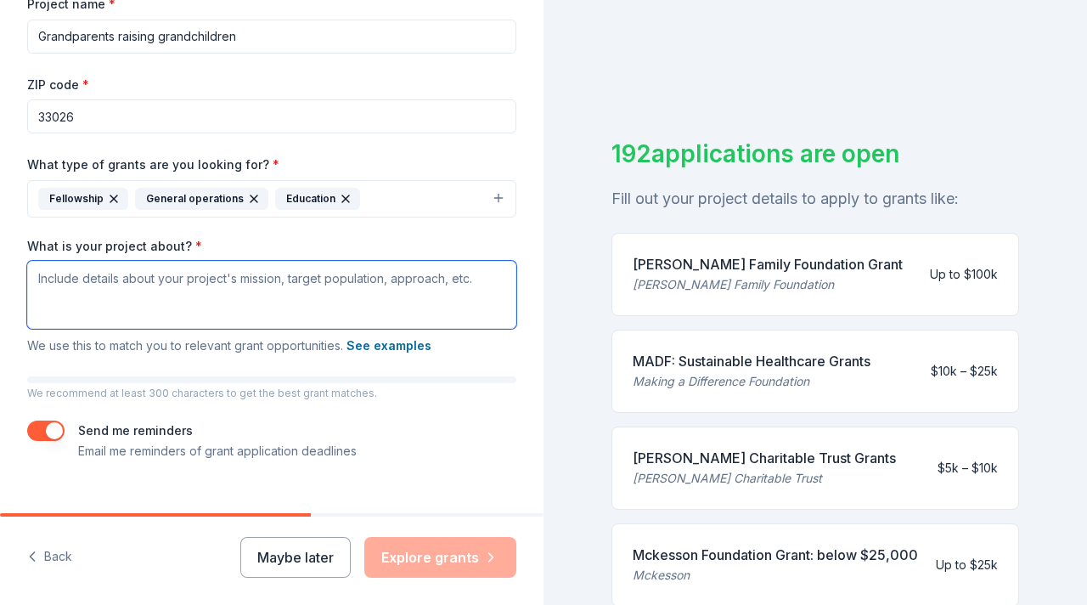
click at [36, 280] on textarea "What is your project about? *" at bounding box center [271, 295] width 489 height 68
paste textarea "No Family Left Behind strengthens families and communities impacted by a loved …"
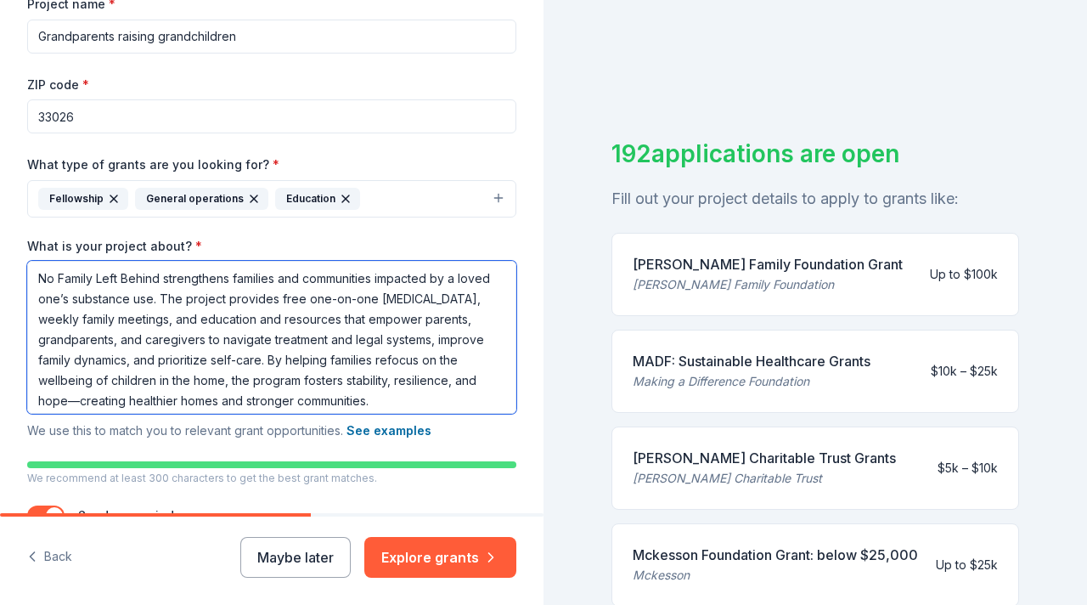
click at [40, 281] on textarea "No Family Left Behind strengthens families and communities impacted by a loved …" at bounding box center [271, 337] width 489 height 153
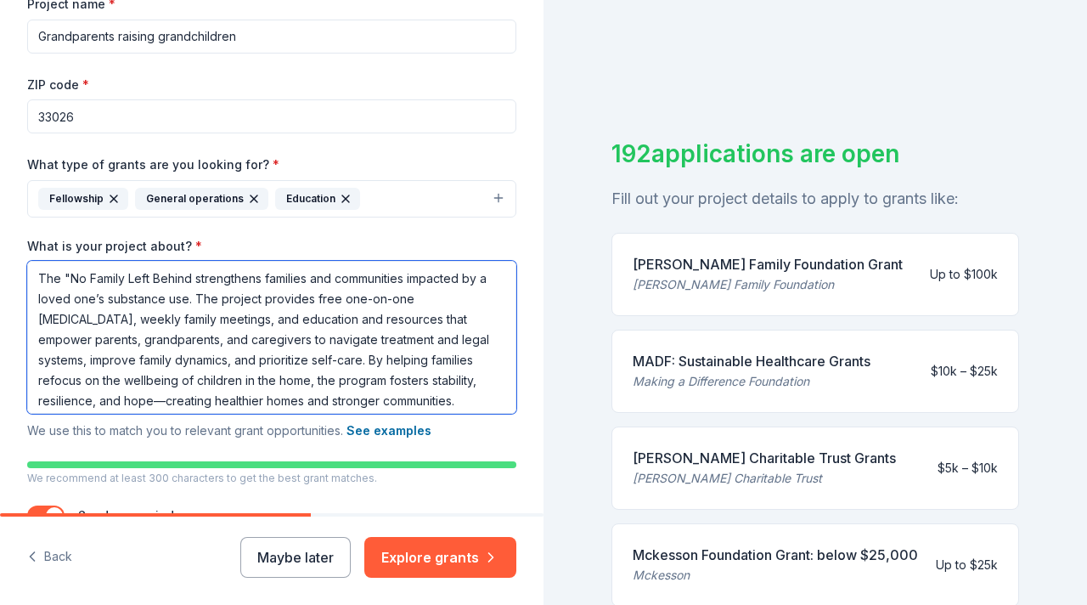
click at [191, 281] on textarea "The "No Family Left Behind strengthens families and communities impacted by a l…" at bounding box center [271, 337] width 489 height 153
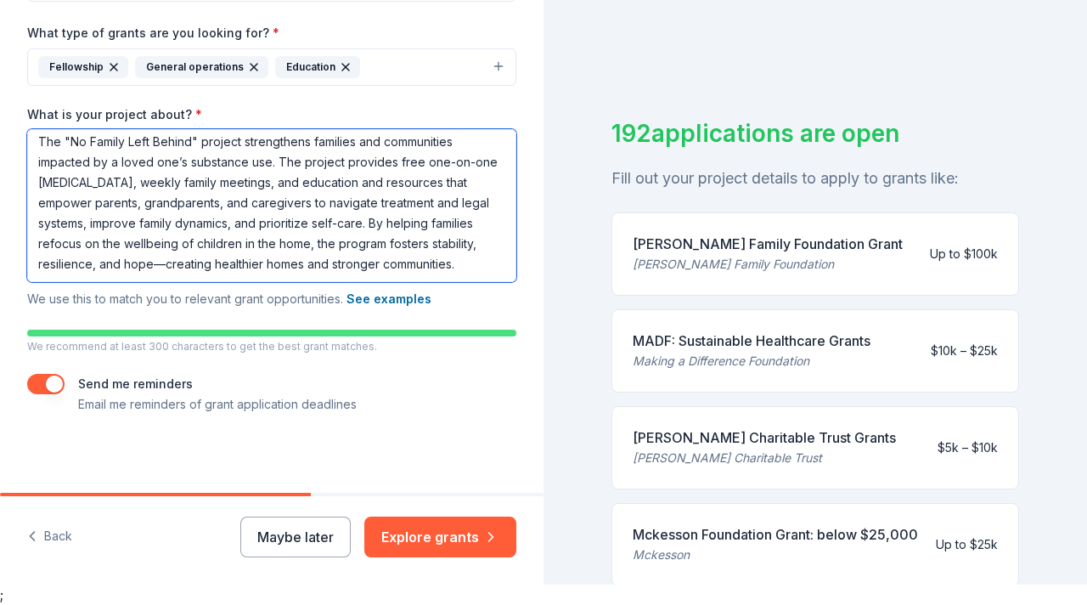
scroll to position [386, 0]
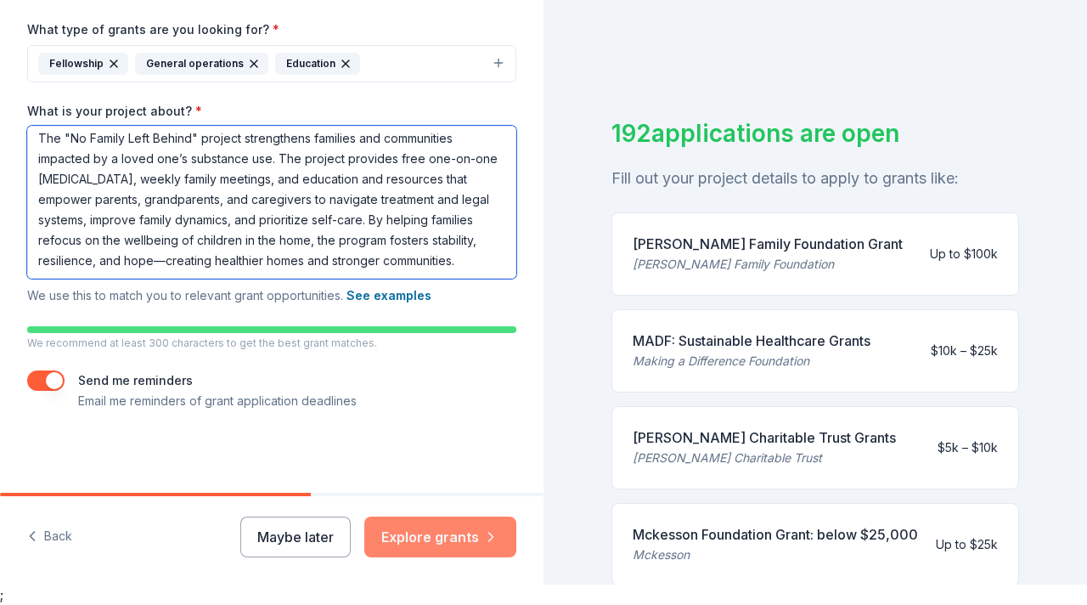
type textarea "The "No Family Left Behind" project strengthens families and communities impact…"
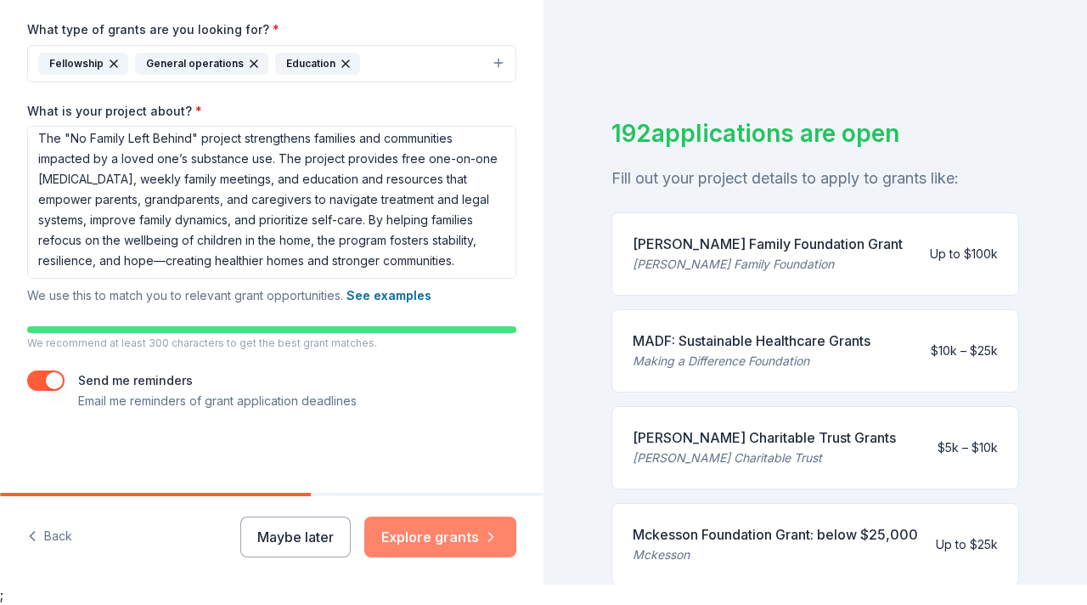
click at [435, 539] on button "Explore grants" at bounding box center [440, 537] width 152 height 41
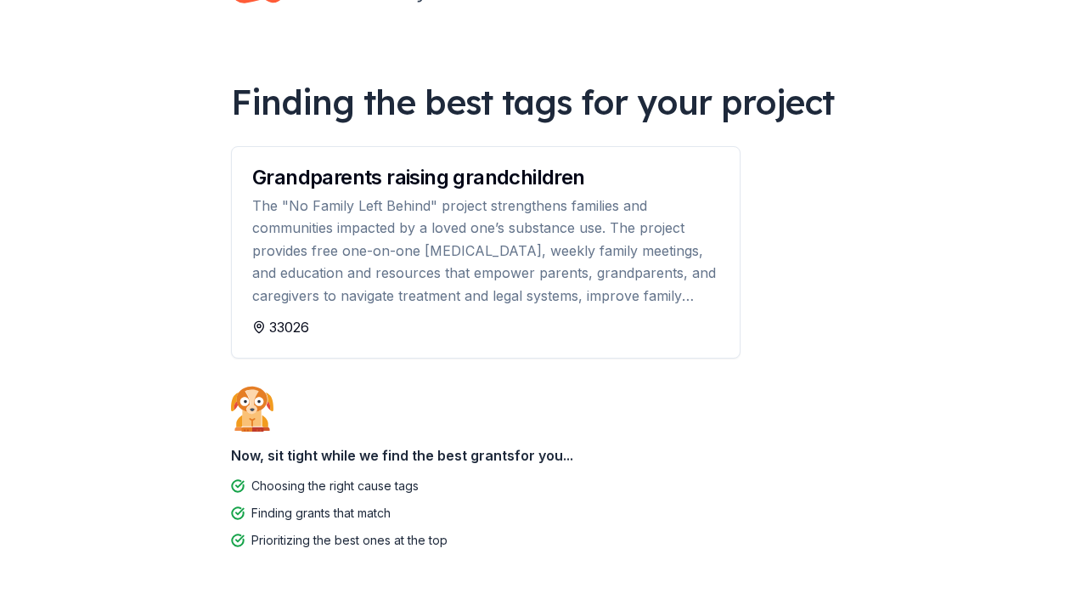
scroll to position [70, 0]
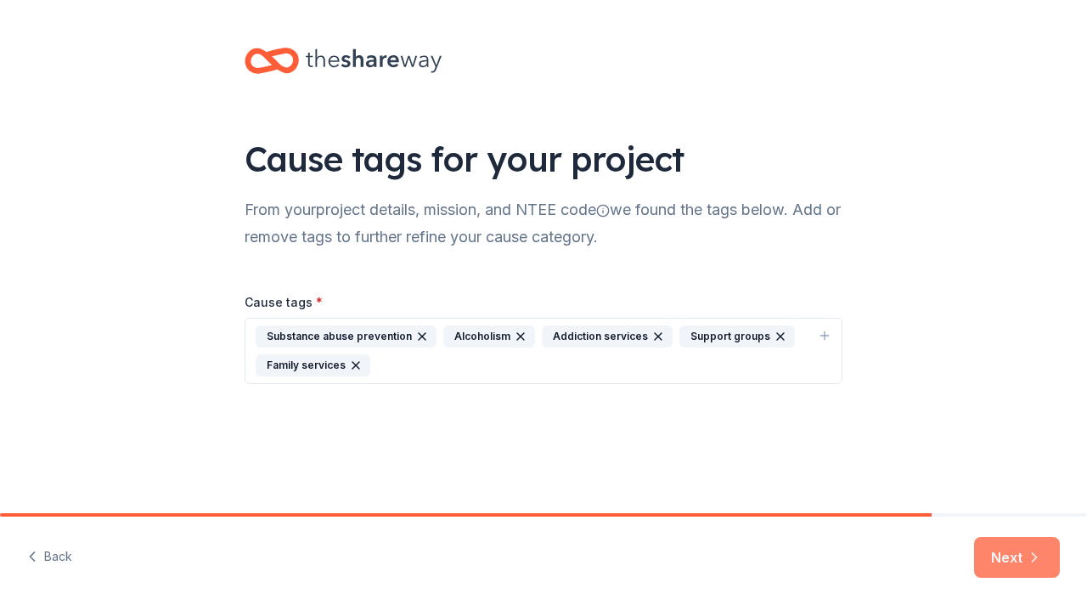
click at [1021, 557] on button "Next" at bounding box center [1017, 557] width 86 height 41
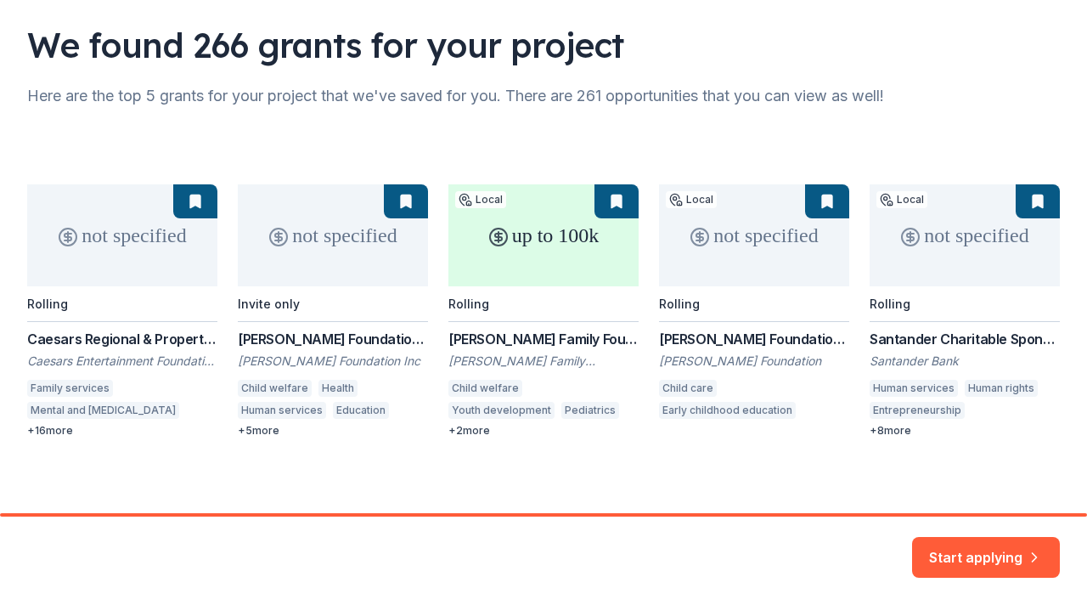
scroll to position [120, 0]
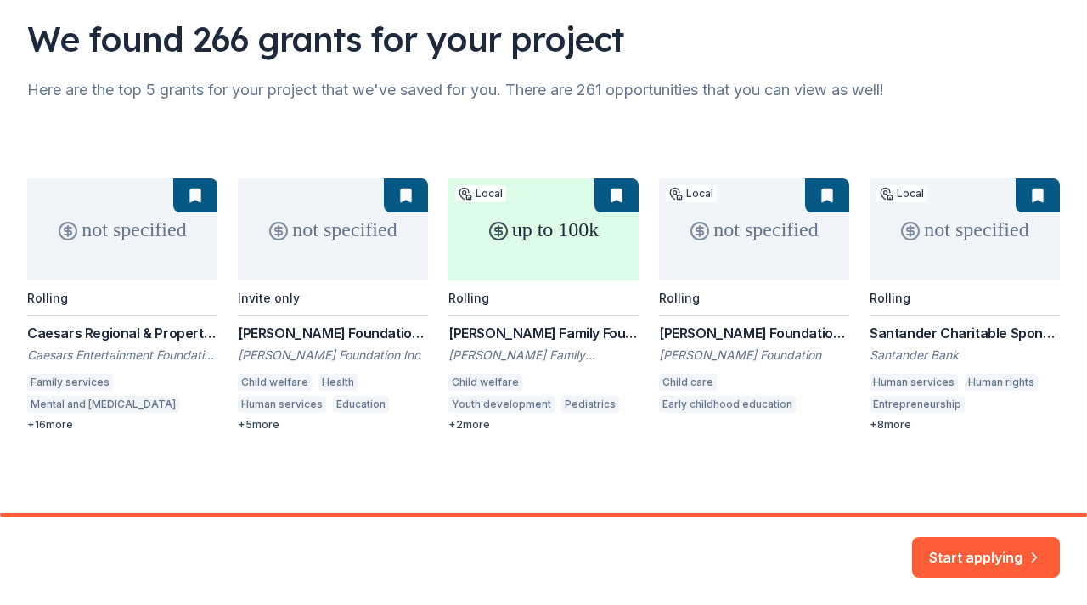
click at [541, 248] on div "not specified Rolling Caesars Regional & Property Giving Caesars Entertainment …" at bounding box center [543, 304] width 1033 height 253
click at [471, 300] on div "not specified Rolling Caesars Regional & Property Giving Caesars Entertainment …" at bounding box center [543, 304] width 1033 height 253
click at [612, 203] on div "not specified Rolling Caesars Regional & Property Giving Caesars Entertainment …" at bounding box center [543, 304] width 1033 height 253
click at [983, 551] on button "Start applying" at bounding box center [986, 547] width 148 height 41
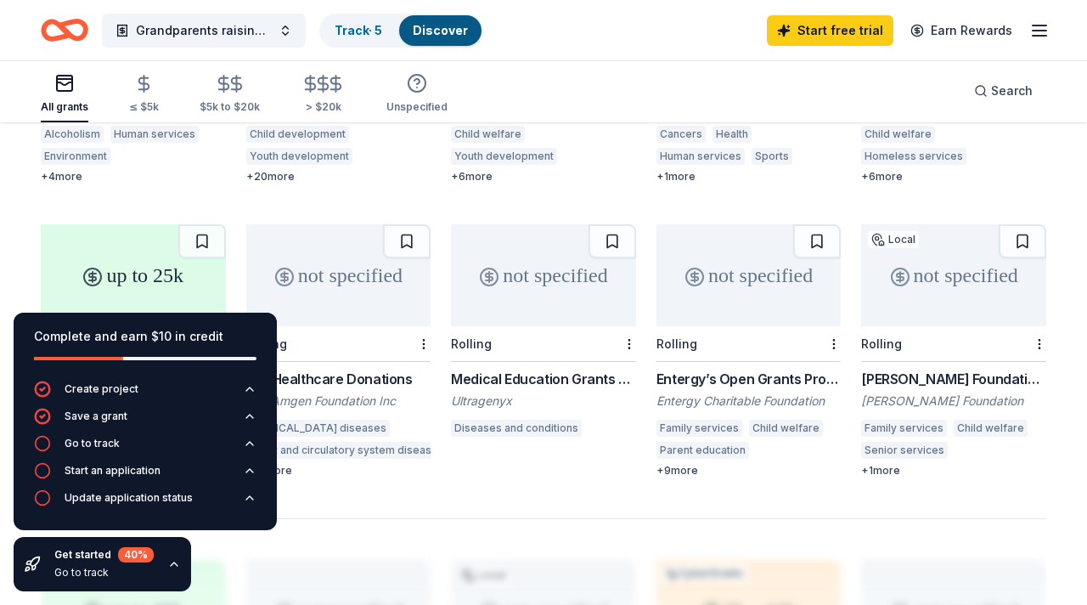
scroll to position [960, 0]
click at [139, 89] on icon "button" at bounding box center [144, 83] width 10 height 11
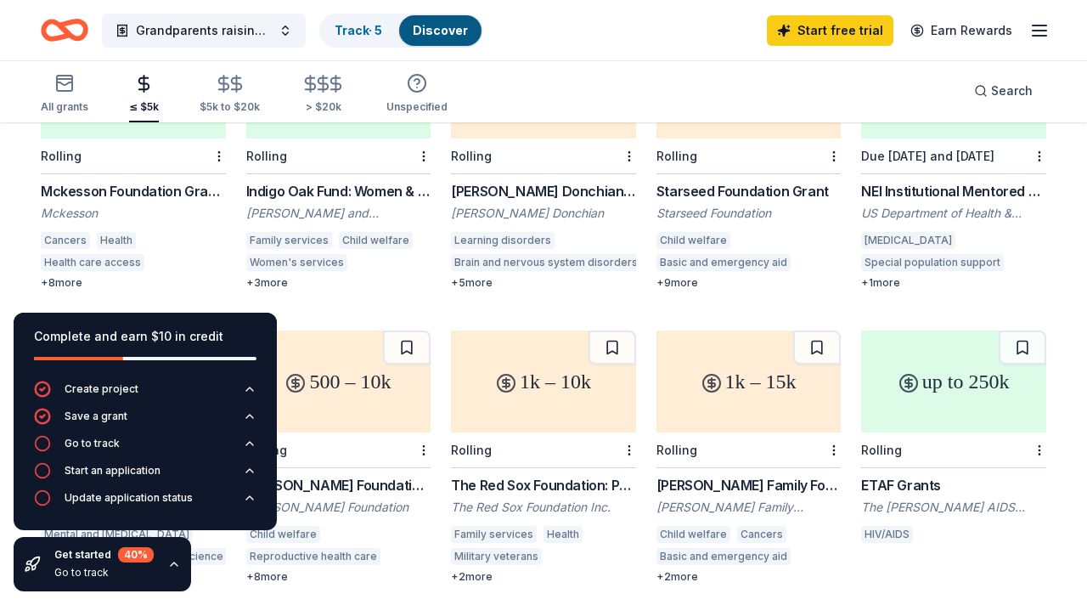
scroll to position [558, 0]
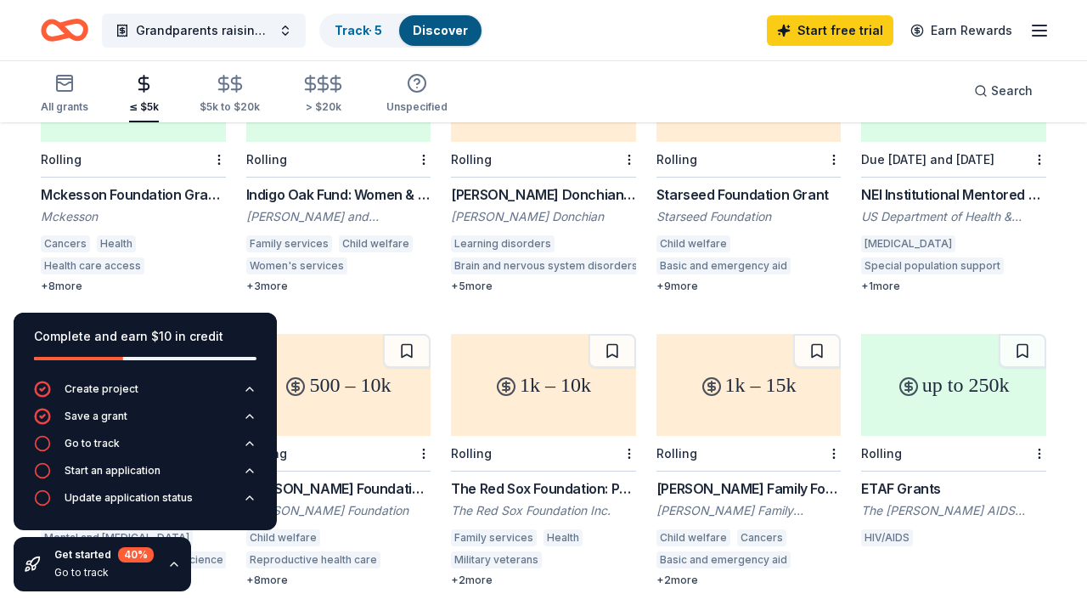
click at [76, 280] on div "+ 8 more" at bounding box center [133, 287] width 185 height 14
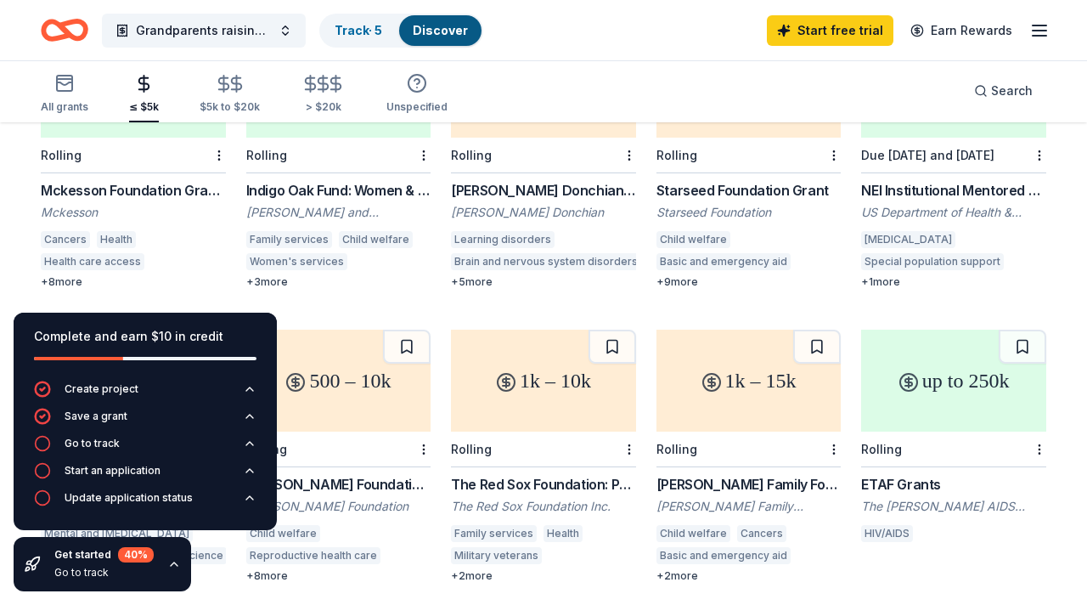
scroll to position [563, 0]
click at [332, 203] on div "Vance R and Colleen H Andrus Family Foundation" at bounding box center [338, 211] width 185 height 17
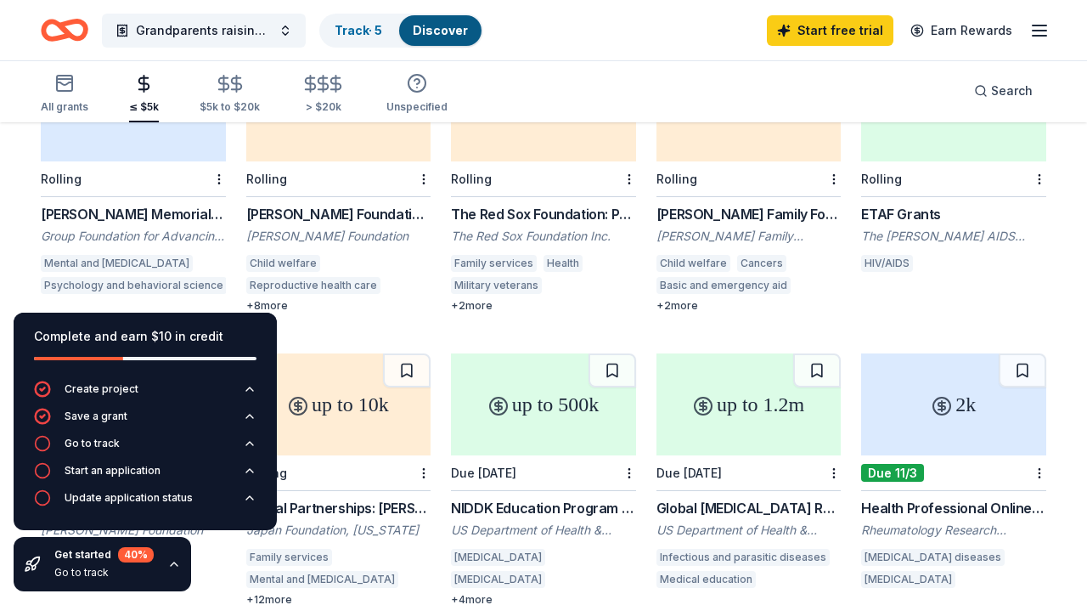
scroll to position [838, 0]
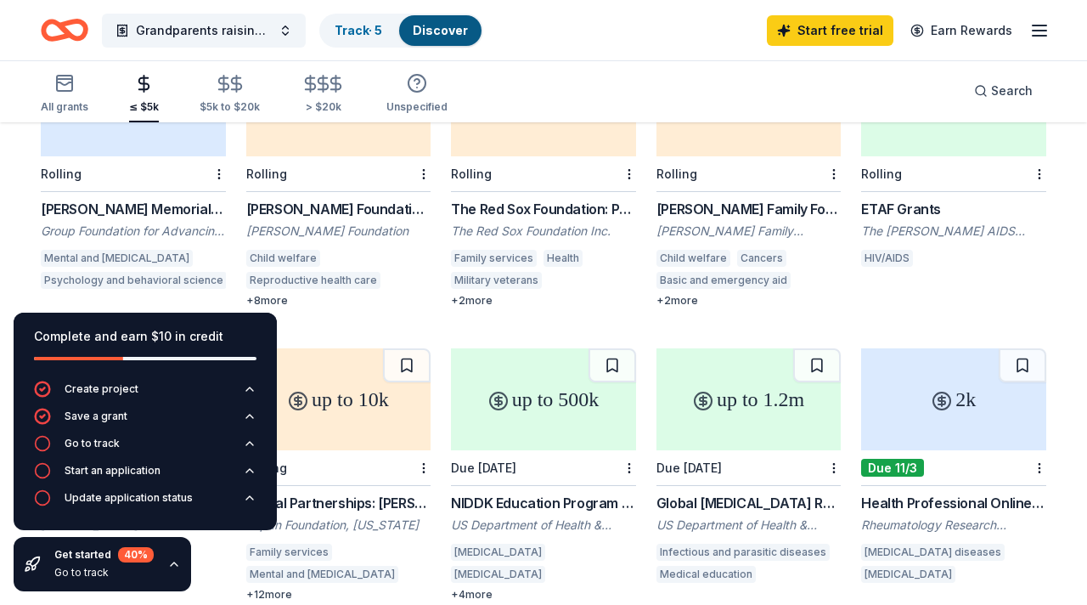
click at [133, 199] on div "[PERSON_NAME] Memorial Fund Award" at bounding box center [133, 209] width 185 height 20
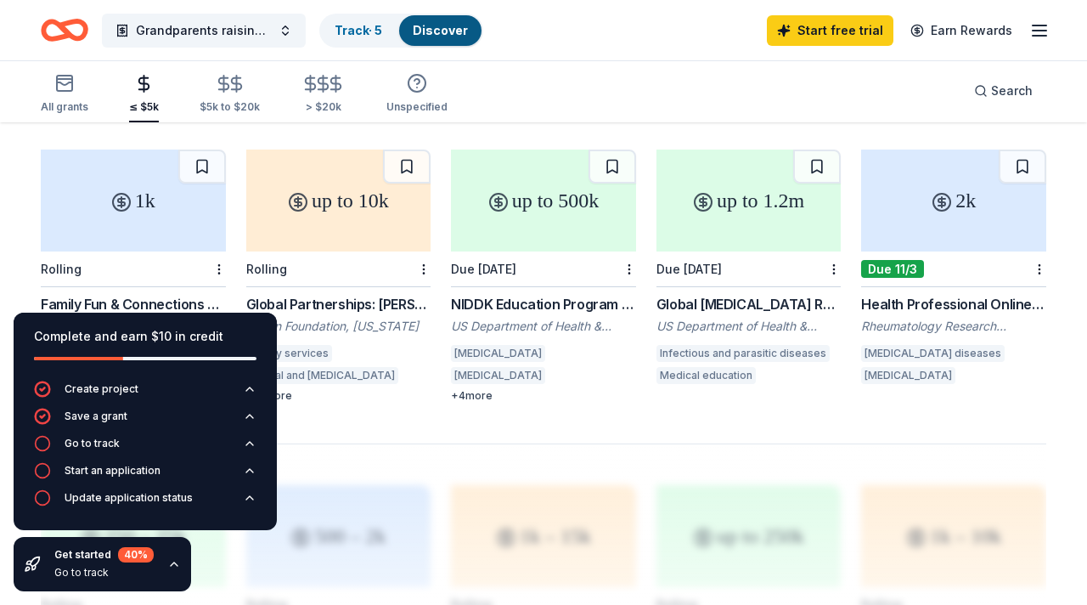
scroll to position [1042, 0]
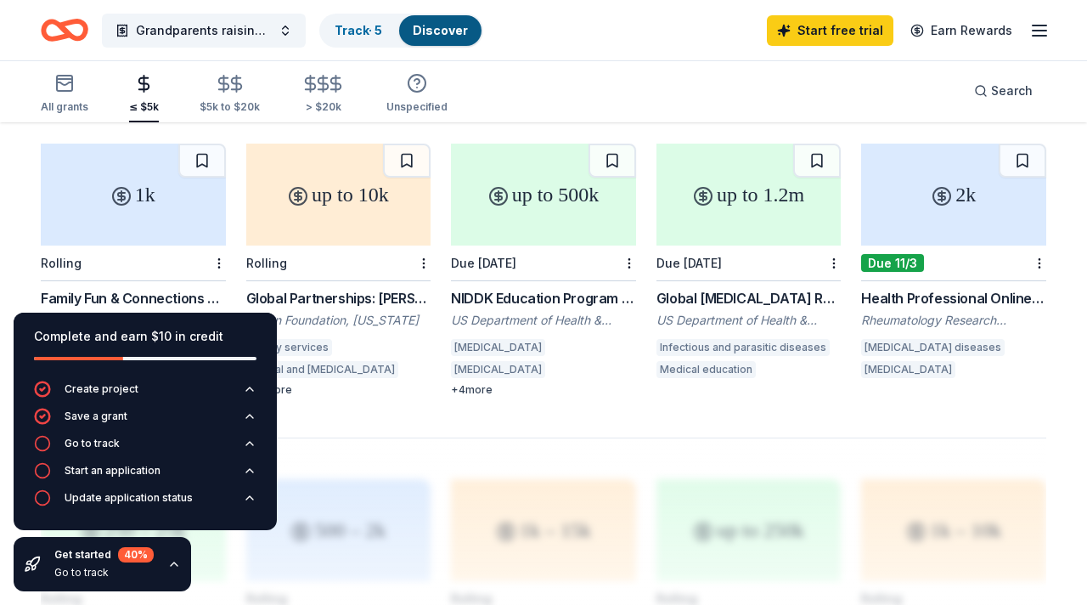
click at [355, 288] on div "Global Partnerships: [PERSON_NAME]" at bounding box center [338, 298] width 185 height 20
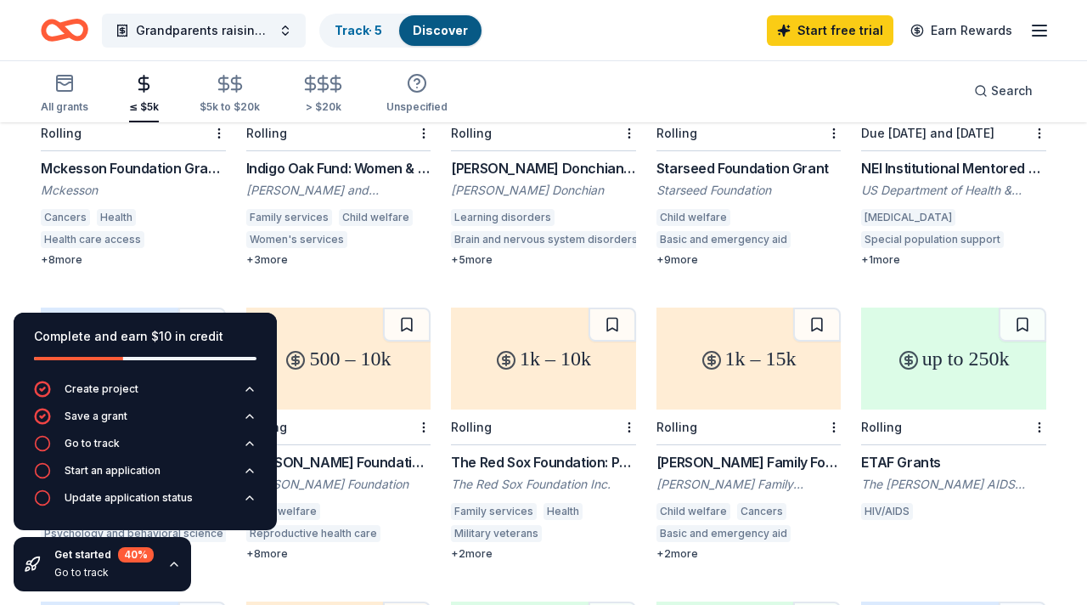
scroll to position [0, 0]
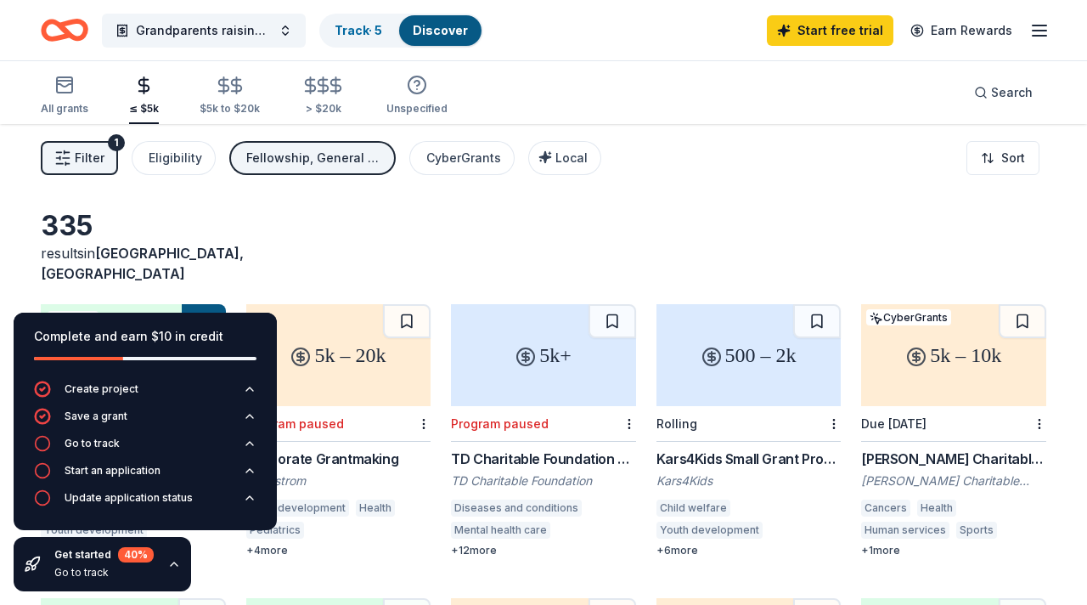
click at [99, 160] on span "Filter" at bounding box center [90, 158] width 30 height 20
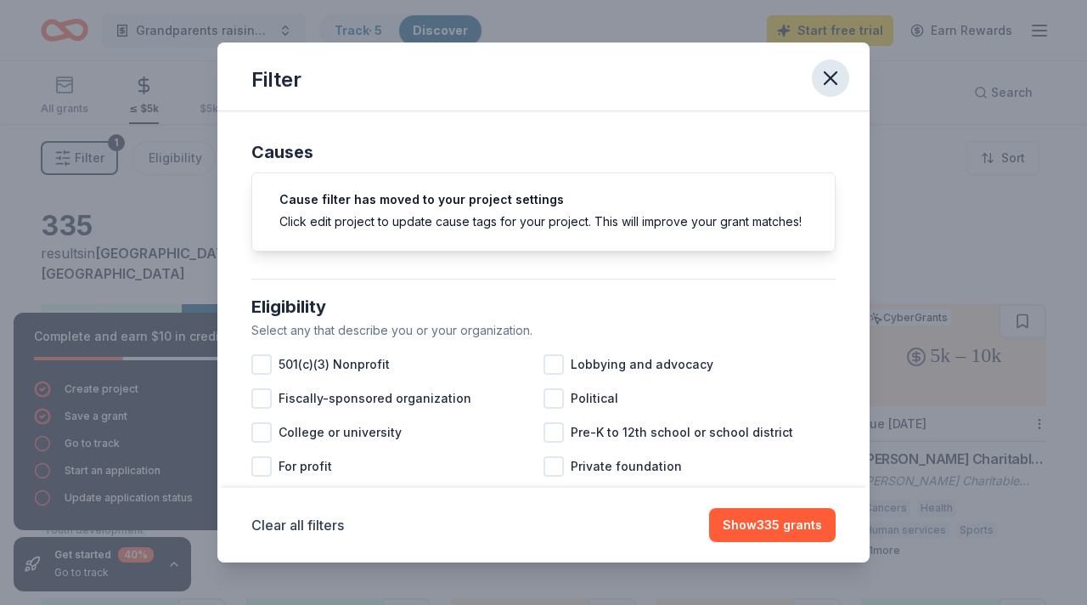
click at [822, 79] on icon "button" at bounding box center [831, 78] width 24 height 24
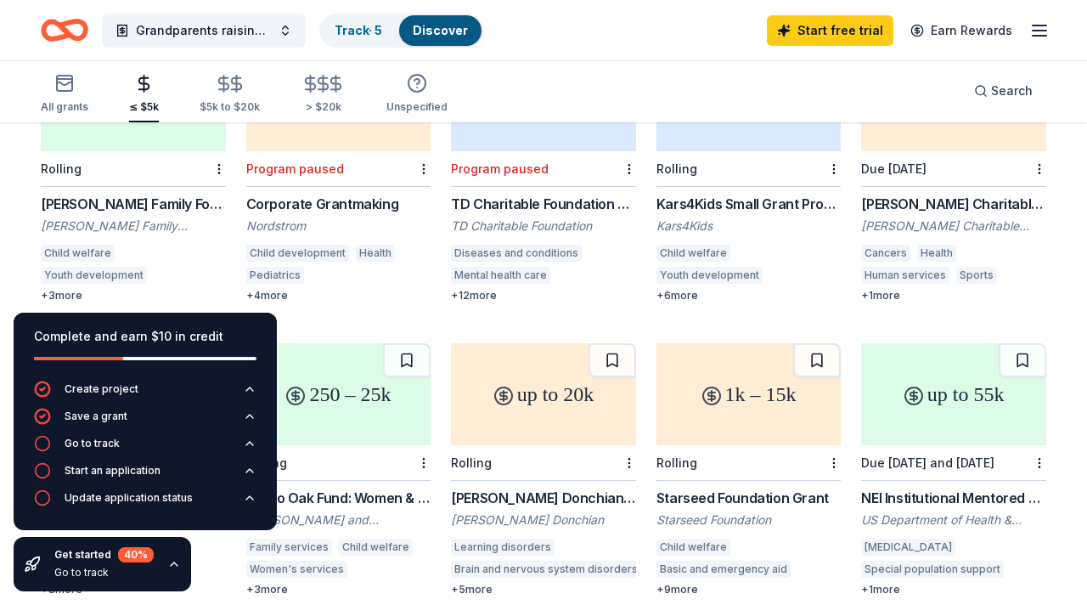
scroll to position [254, 0]
click at [66, 246] on div "Child welfare" at bounding box center [78, 254] width 74 height 17
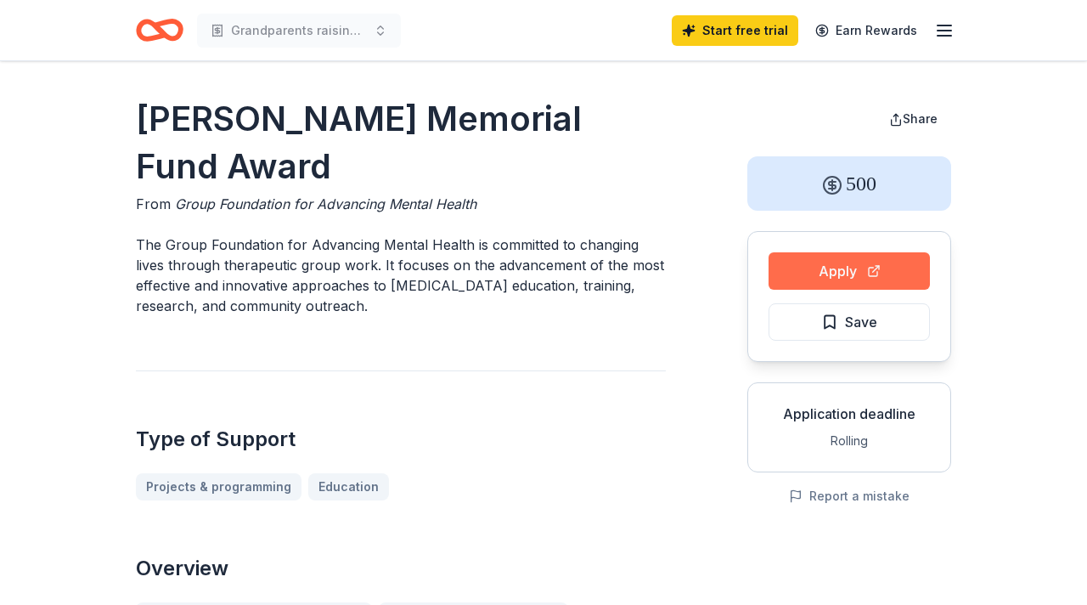
click at [839, 275] on button "Apply" at bounding box center [849, 270] width 161 height 37
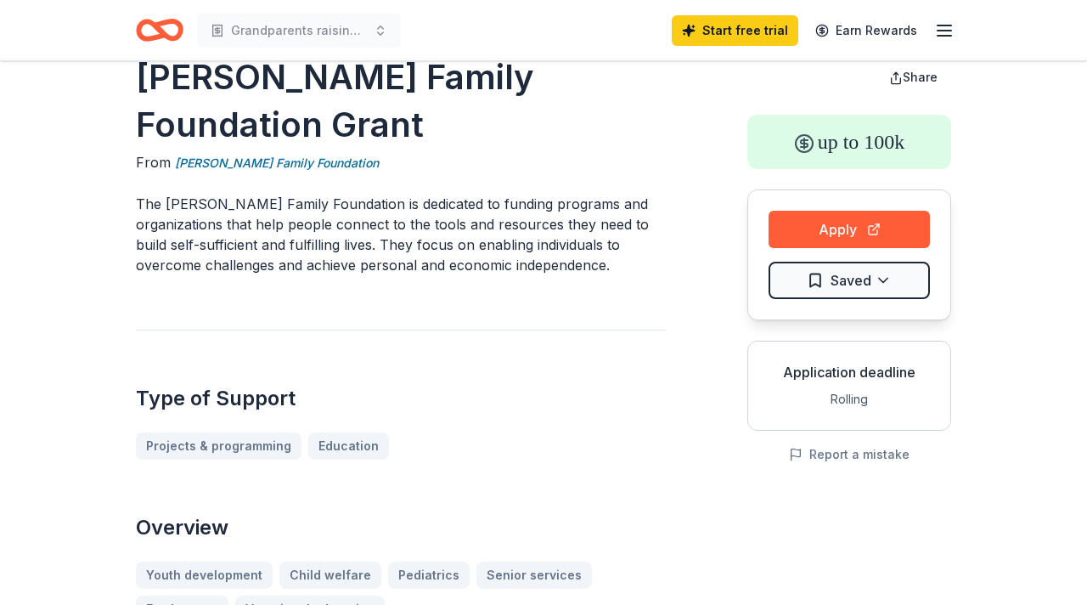
scroll to position [34, 0]
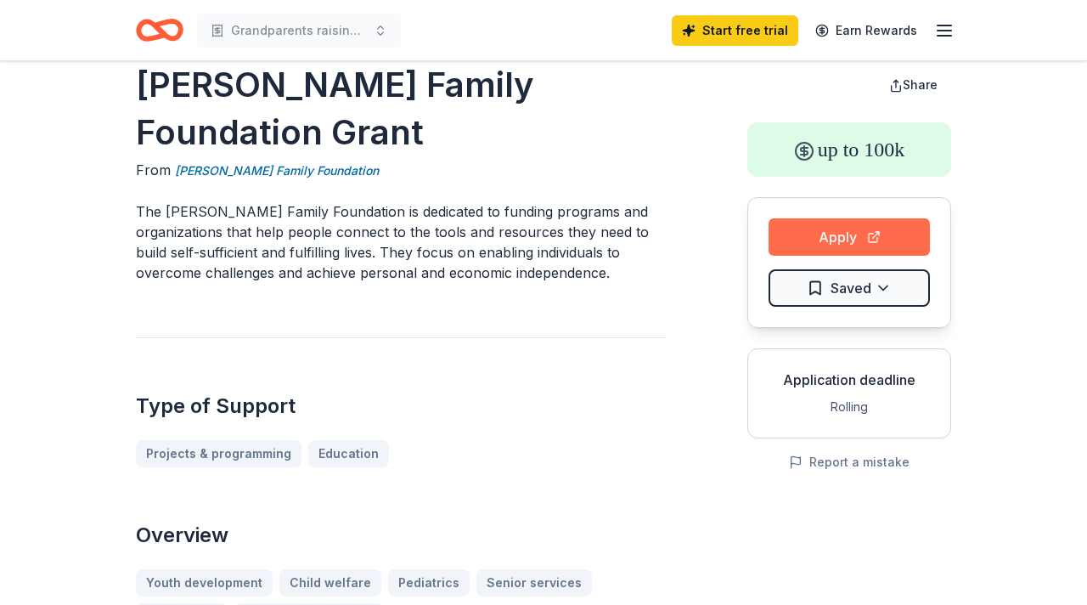
click at [853, 236] on button "Apply" at bounding box center [849, 236] width 161 height 37
